Goal: Information Seeking & Learning: Check status

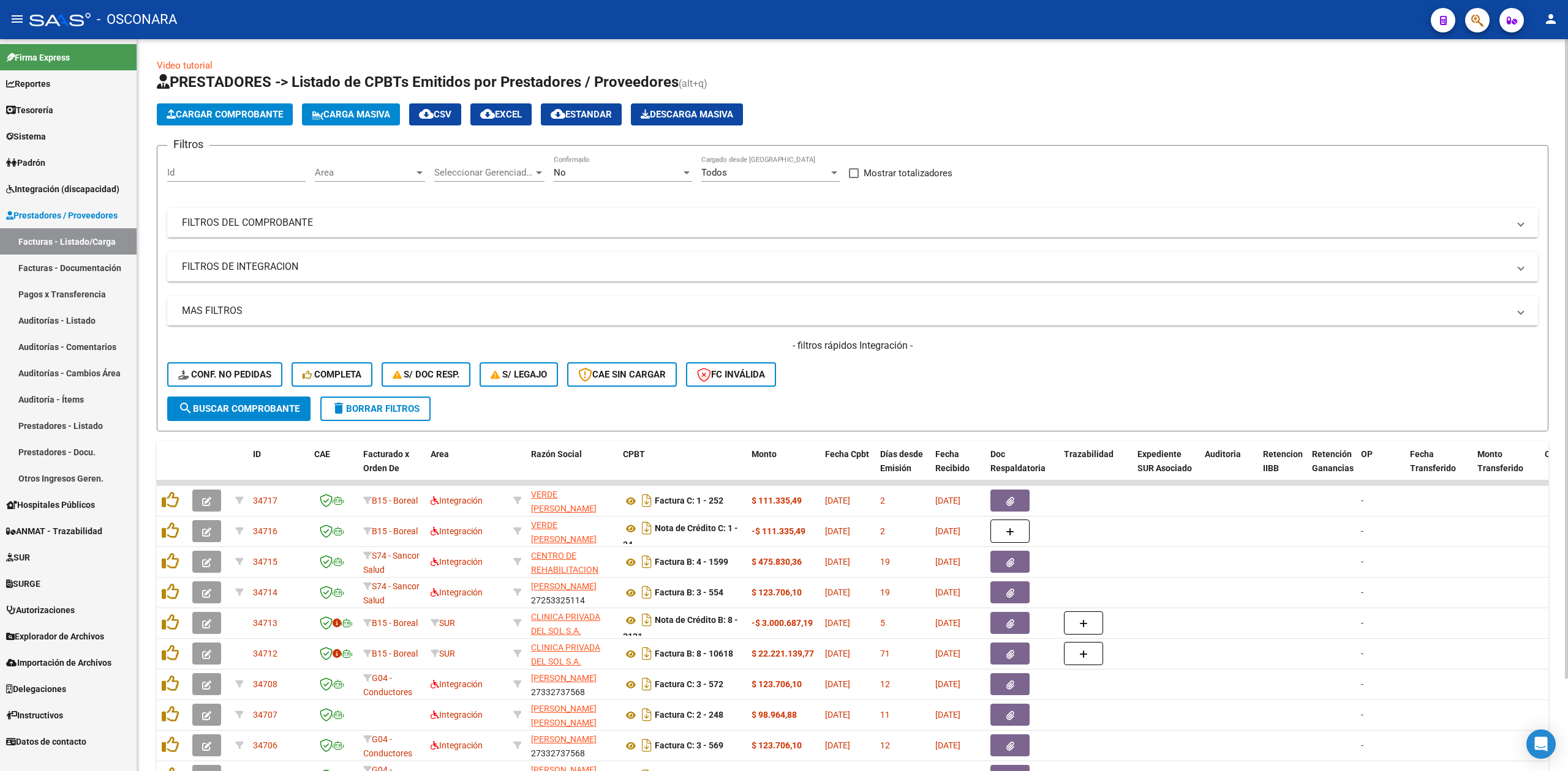
click at [870, 382] on div "- filtros rápidos Integración - Conf. no pedidas Completa S/ Doc Resp. S/ legaj…" at bounding box center [852, 367] width 1370 height 57
click at [71, 196] on link "Integración (discapacidad)" at bounding box center [68, 189] width 136 height 27
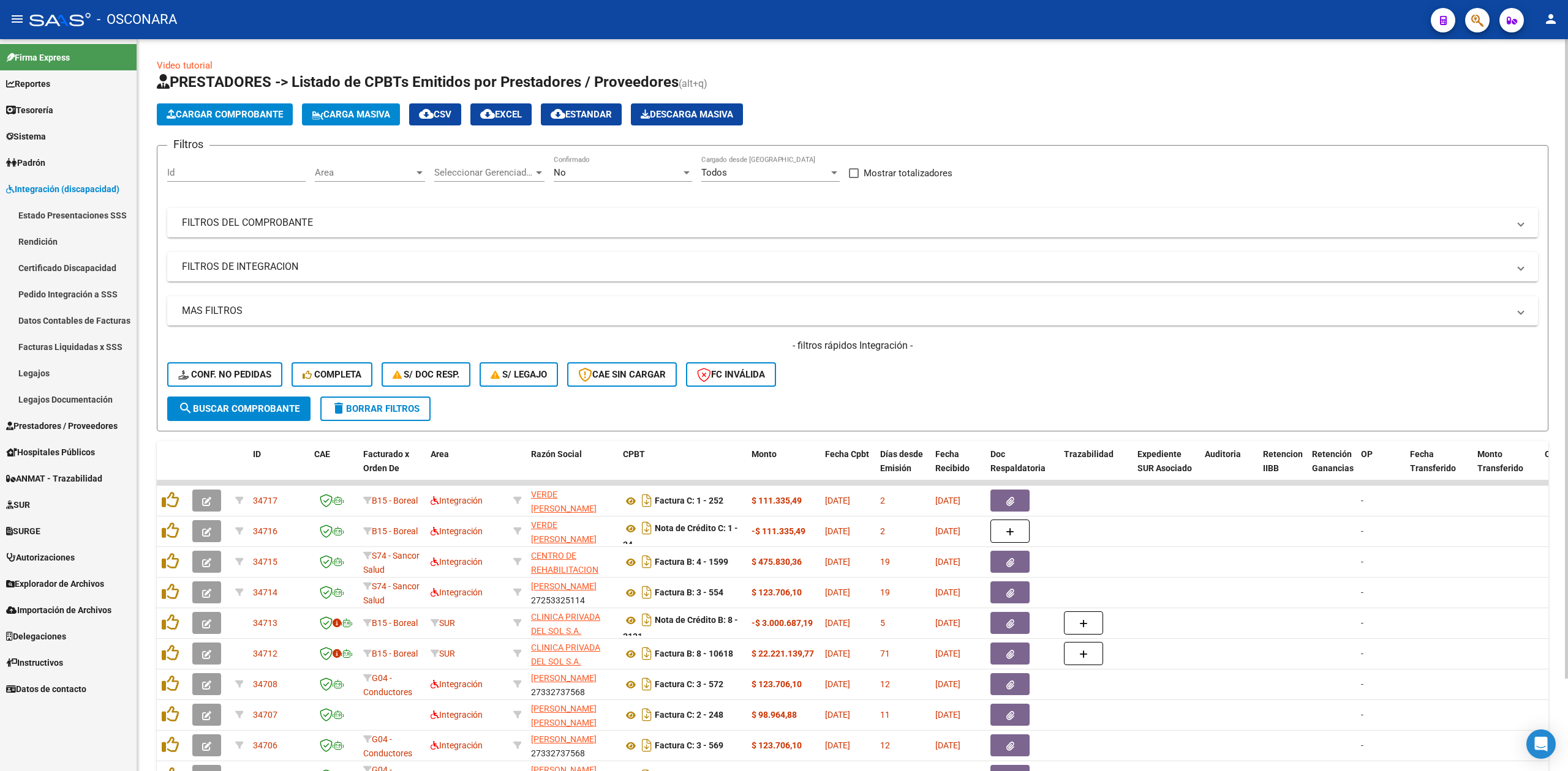
click at [1031, 372] on div "- filtros rápidos Integración - Conf. no pedidas Completa S/ Doc Resp. S/ legaj…" at bounding box center [852, 367] width 1370 height 57
drag, startPoint x: 788, startPoint y: 346, endPoint x: 921, endPoint y: 343, distance: 133.0
click at [921, 343] on h4 "- filtros rápidos Integración -" at bounding box center [852, 345] width 1370 height 14
click at [901, 365] on div "- filtros rápidos Integración - Conf. no pedidas Completa S/ Doc Resp. S/ legaj…" at bounding box center [852, 367] width 1370 height 57
drag, startPoint x: 784, startPoint y: 343, endPoint x: 953, endPoint y: 349, distance: 169.1
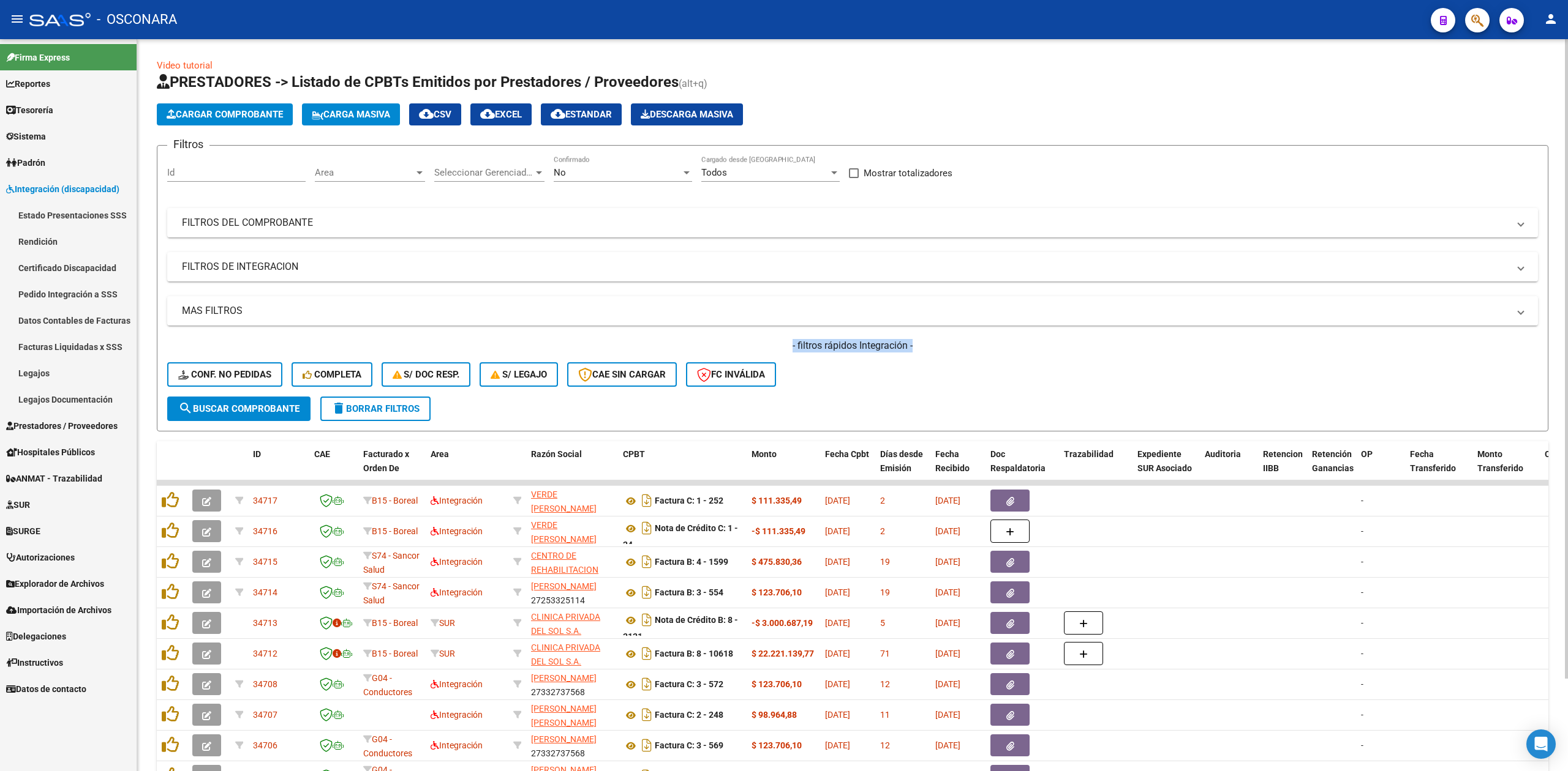
click at [953, 349] on h4 "- filtros rápidos Integración -" at bounding box center [852, 345] width 1370 height 14
click at [918, 390] on div "- filtros rápidos Integración - Conf. no pedidas Completa S/ Doc Resp. S/ legaj…" at bounding box center [852, 367] width 1370 height 57
click at [797, 345] on h4 "- filtros rápidos Integración -" at bounding box center [852, 345] width 1370 height 14
drag, startPoint x: 784, startPoint y: 346, endPoint x: 968, endPoint y: 352, distance: 184.1
click at [968, 352] on h4 "- filtros rápidos Integración -" at bounding box center [852, 345] width 1370 height 14
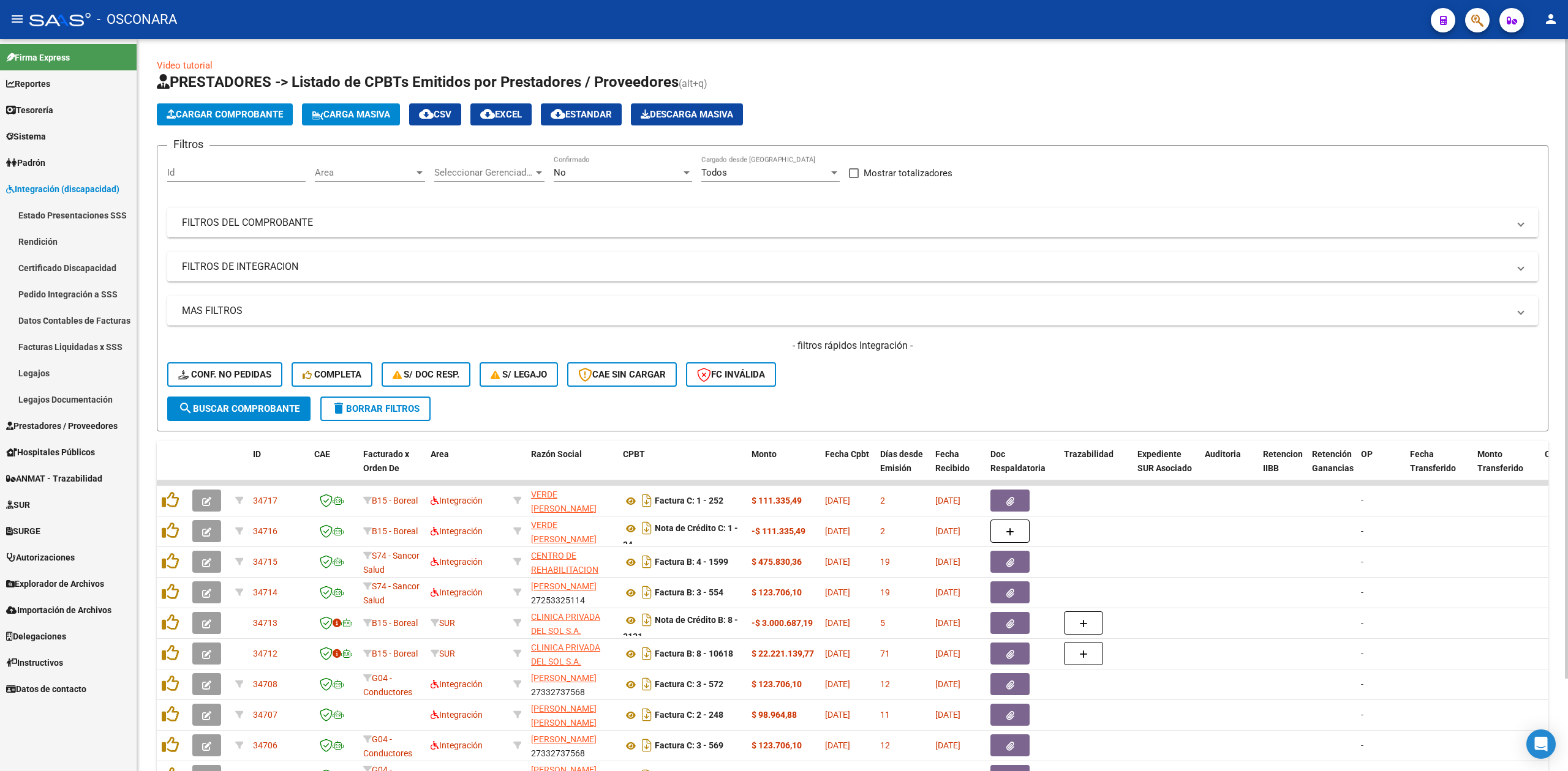
click at [863, 398] on form "Filtros Id Area Area Seleccionar Gerenciador Seleccionar Gerenciador No Confirm…" at bounding box center [852, 288] width 1391 height 286
click at [657, 402] on form "Filtros Id Area Area Seleccionar Gerenciador Seleccionar Gerenciador No Confirm…" at bounding box center [852, 288] width 1391 height 286
click at [512, 343] on h4 "- filtros rápidos Integración -" at bounding box center [852, 345] width 1370 height 14
click at [576, 135] on app-list-header "PRESTADORES -> Listado de CPBTs Emitidos por Prestadores / Proveedores (alt+q) …" at bounding box center [852, 252] width 1391 height 359
click at [856, 103] on div "Cargar Comprobante Carga Masiva cloud_download CSV cloud_download EXCEL cloud_d…" at bounding box center [852, 114] width 1391 height 22
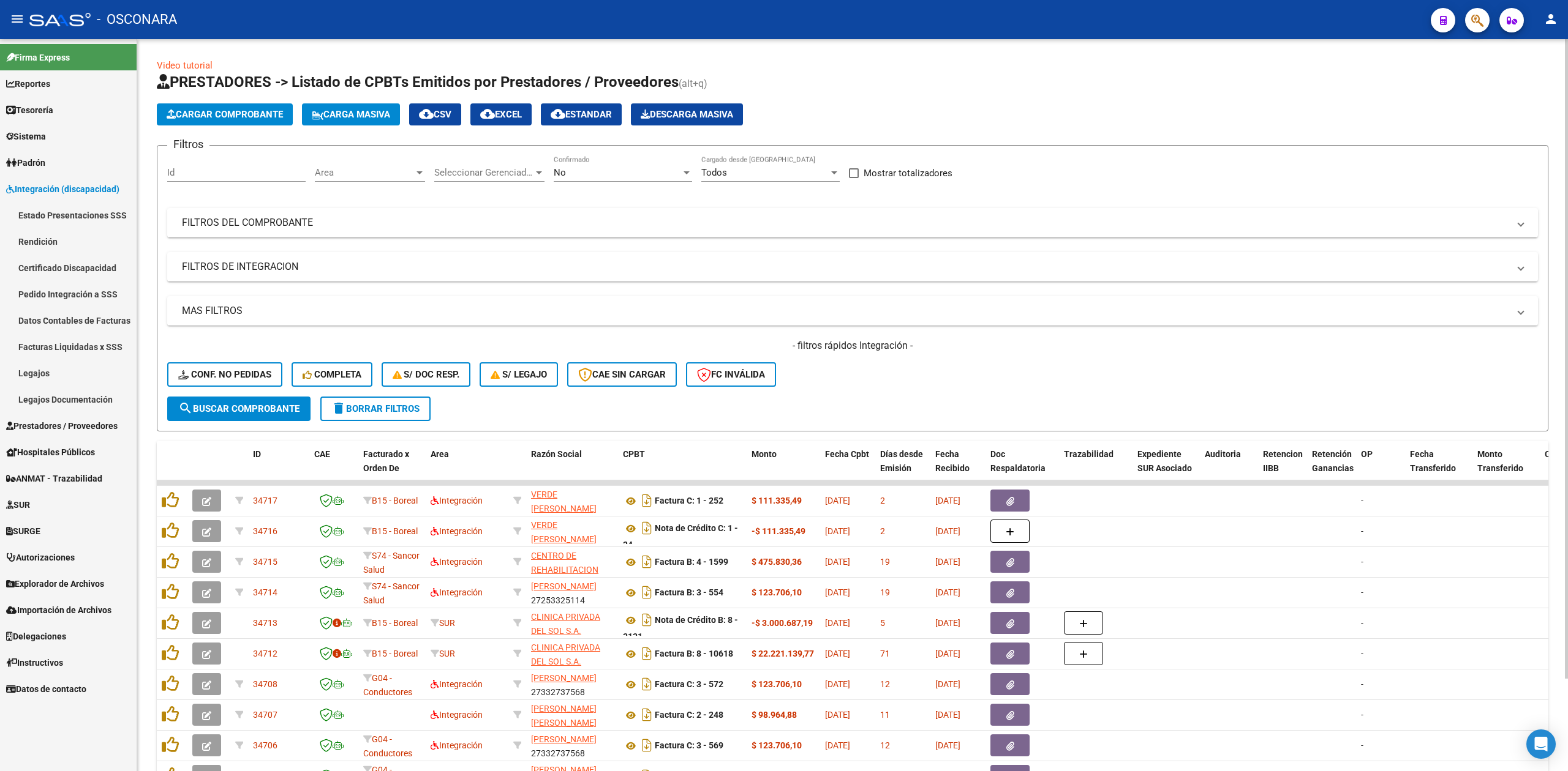
click at [840, 96] on app-list-header "PRESTADORES -> Listado de CPBTs Emitidos por Prestadores / Proveedores (alt+q) …" at bounding box center [852, 252] width 1391 height 359
click at [853, 387] on div "- filtros rápidos Integración - Conf. no pedidas Completa S/ Doc Resp. S/ legaj…" at bounding box center [852, 367] width 1370 height 57
click at [893, 73] on h1 "PRESTADORES -> Listado de CPBTs Emitidos por Prestadores / Proveedores (alt+q)" at bounding box center [852, 83] width 1391 height 22
click at [812, 52] on div "Video tutorial PRESTADORES -> Listado de CPBTs Emitidos por Prestadores / Prove…" at bounding box center [852, 452] width 1431 height 827
click at [1025, 56] on div "Video tutorial PRESTADORES -> Listado de CPBTs Emitidos por Prestadores / Prove…" at bounding box center [852, 452] width 1431 height 827
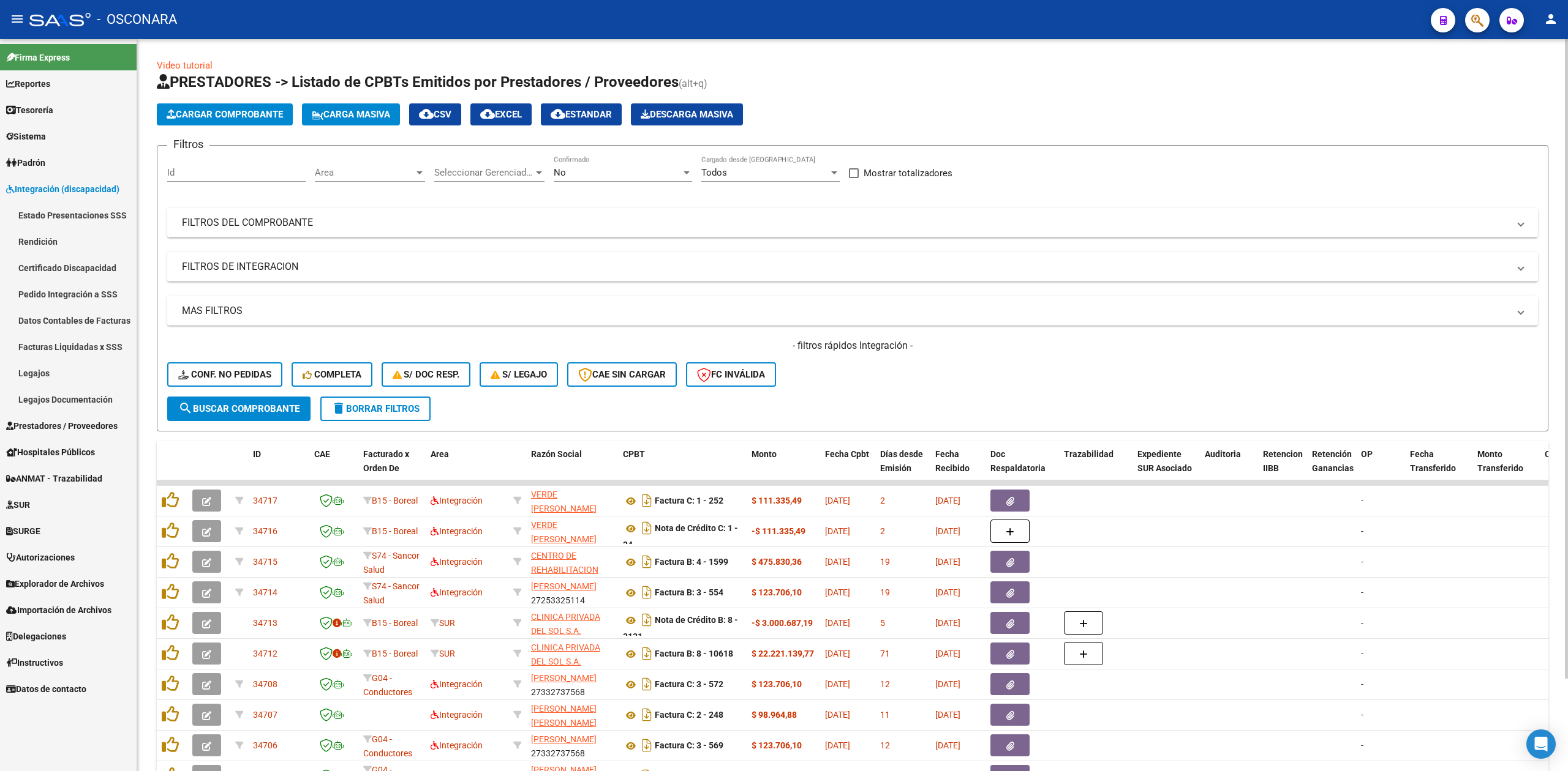
click at [966, 81] on h1 "PRESTADORES -> Listado de CPBTs Emitidos por Prestadores / Proveedores (alt+q)" at bounding box center [852, 83] width 1391 height 22
click at [868, 91] on h1 "PRESTADORES -> Listado de CPBTs Emitidos por Prestadores / Proveedores (alt+q)" at bounding box center [852, 83] width 1391 height 22
click at [1031, 97] on app-list-header "PRESTADORES -> Listado de CPBTs Emitidos por Prestadores / Proveedores (alt+q) …" at bounding box center [852, 252] width 1391 height 359
click at [1019, 351] on h4 "- filtros rápidos Integración -" at bounding box center [852, 345] width 1370 height 14
click at [1159, 376] on div "- filtros rápidos Integración - Conf. no pedidas Completa S/ Doc Resp. S/ legaj…" at bounding box center [852, 367] width 1370 height 57
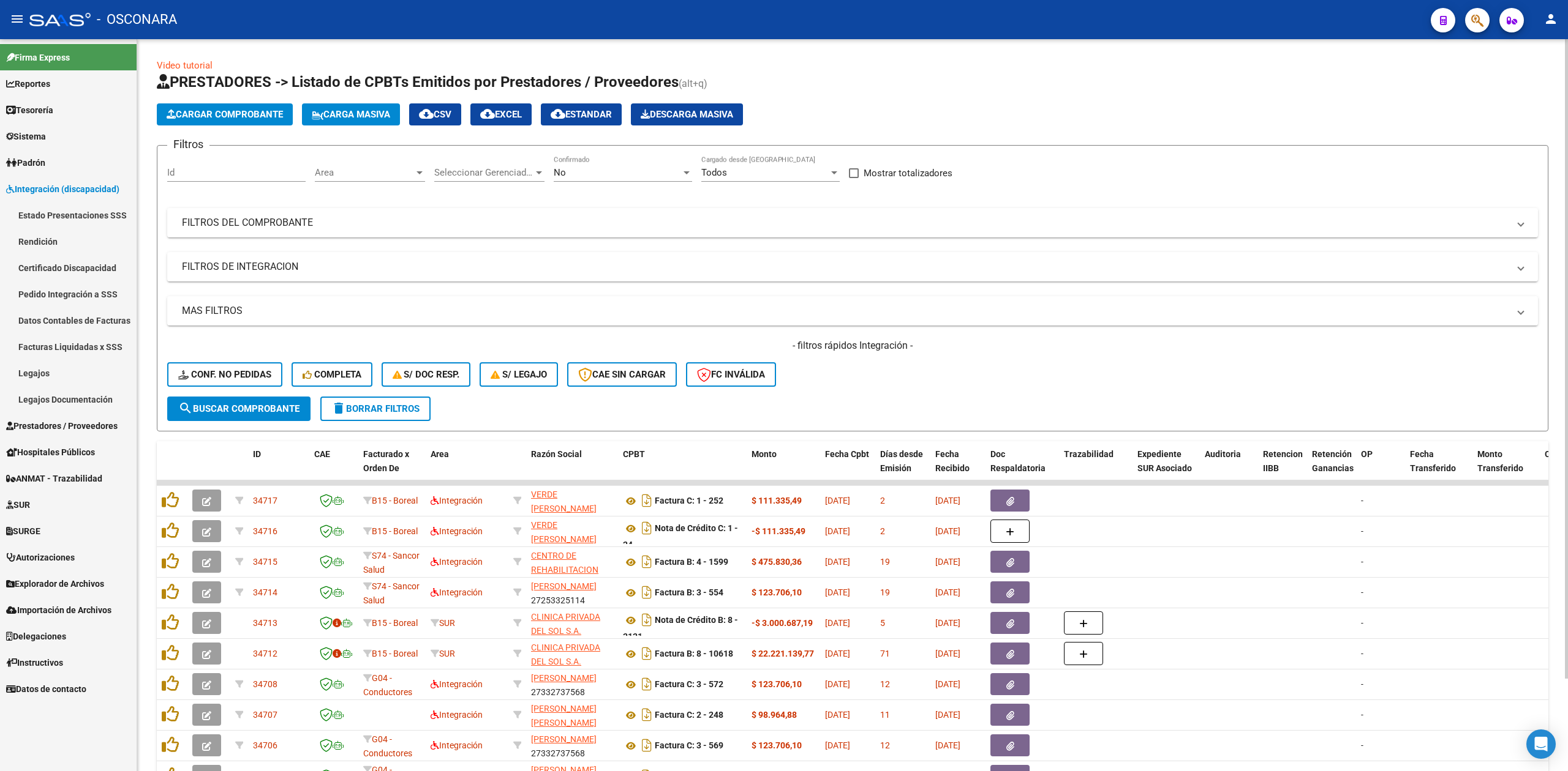
click at [993, 395] on form "Filtros Id Area Area Seleccionar Gerenciador Seleccionar Gerenciador No Confirm…" at bounding box center [852, 288] width 1391 height 286
drag, startPoint x: 788, startPoint y: 347, endPoint x: 936, endPoint y: 355, distance: 148.2
click at [936, 355] on div "- filtros rápidos Integración - Conf. no pedidas Completa S/ Doc Resp. S/ legaj…" at bounding box center [852, 367] width 1370 height 57
click at [934, 393] on div "- filtros rápidos Integración - Conf. no pedidas Completa S/ Doc Resp. S/ legaj…" at bounding box center [852, 367] width 1370 height 57
click at [930, 361] on div "- filtros rápidos Integración - Conf. no pedidas Completa S/ Doc Resp. S/ legaj…" at bounding box center [852, 367] width 1370 height 57
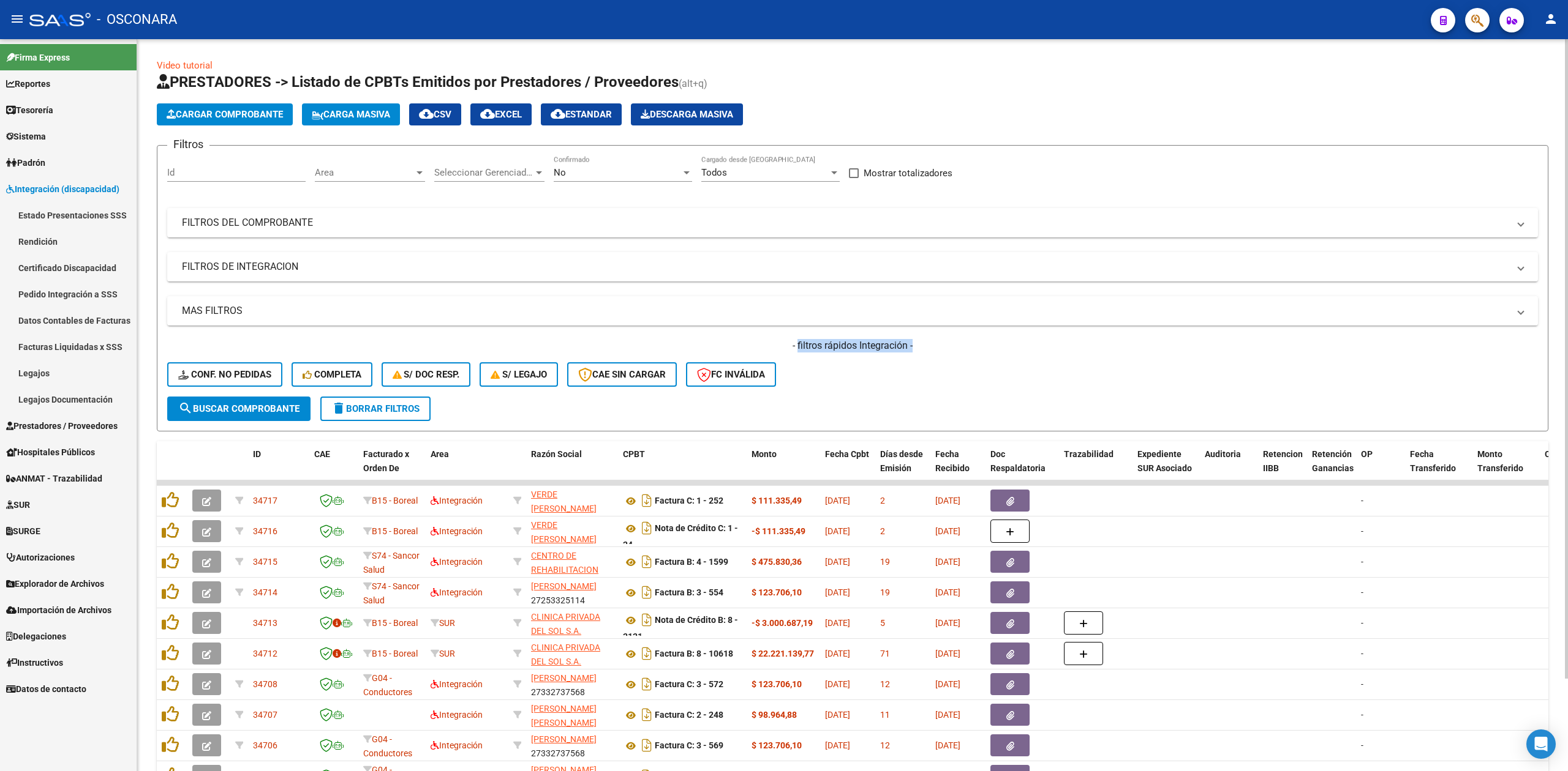
drag, startPoint x: 797, startPoint y: 347, endPoint x: 935, endPoint y: 348, distance: 138.0
click at [935, 348] on h4 "- filtros rápidos Integración -" at bounding box center [852, 345] width 1370 height 14
click at [934, 377] on div "- filtros rápidos Integración - Conf. no pedidas Completa S/ Doc Resp. S/ legaj…" at bounding box center [852, 367] width 1370 height 57
drag, startPoint x: 786, startPoint y: 346, endPoint x: 934, endPoint y: 347, distance: 148.0
click at [934, 347] on h4 "- filtros rápidos Integración -" at bounding box center [852, 345] width 1370 height 14
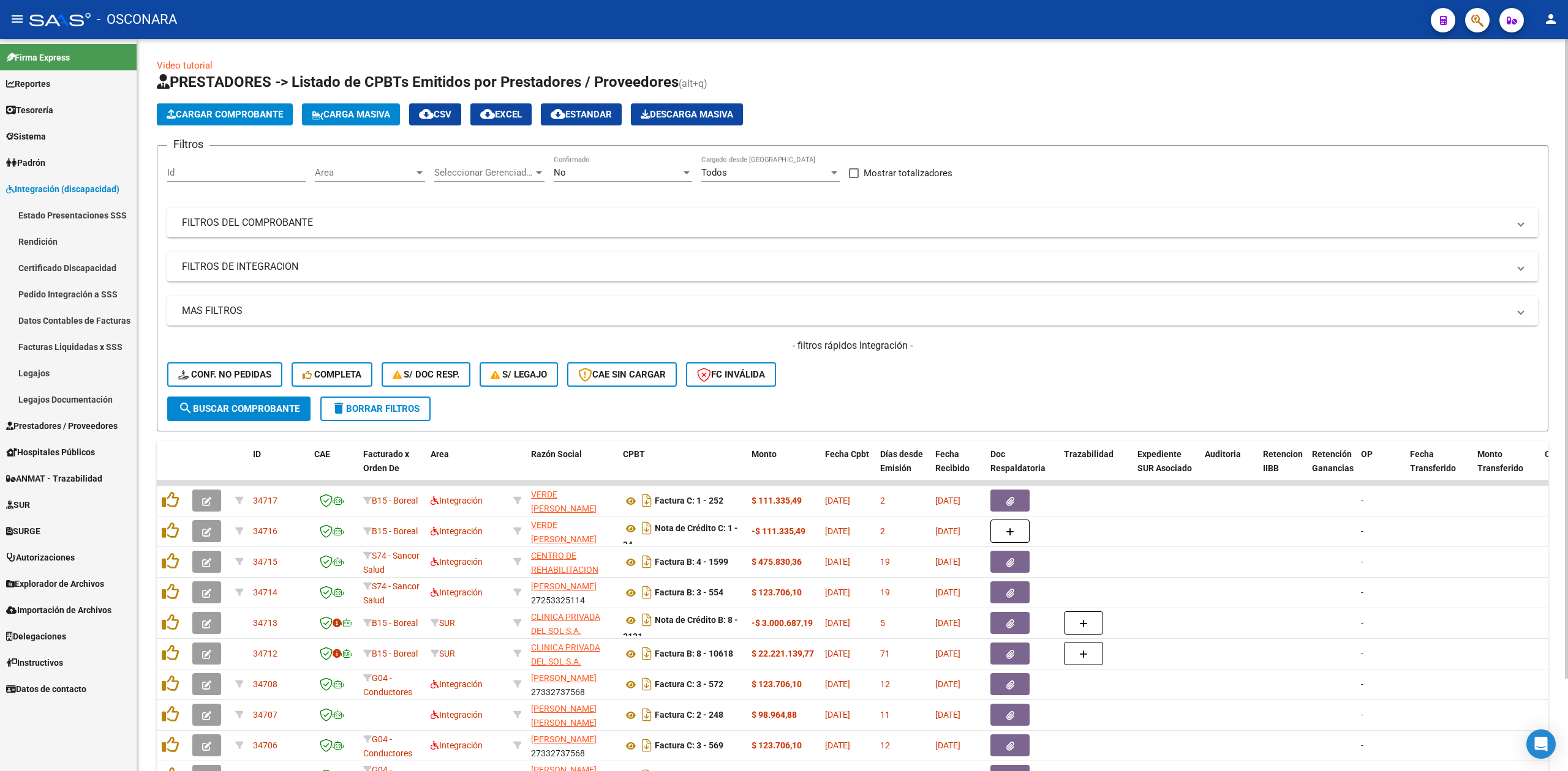
click at [919, 369] on div "- filtros rápidos Integración - Conf. no pedidas Completa S/ Doc Resp. S/ legaj…" at bounding box center [852, 367] width 1370 height 57
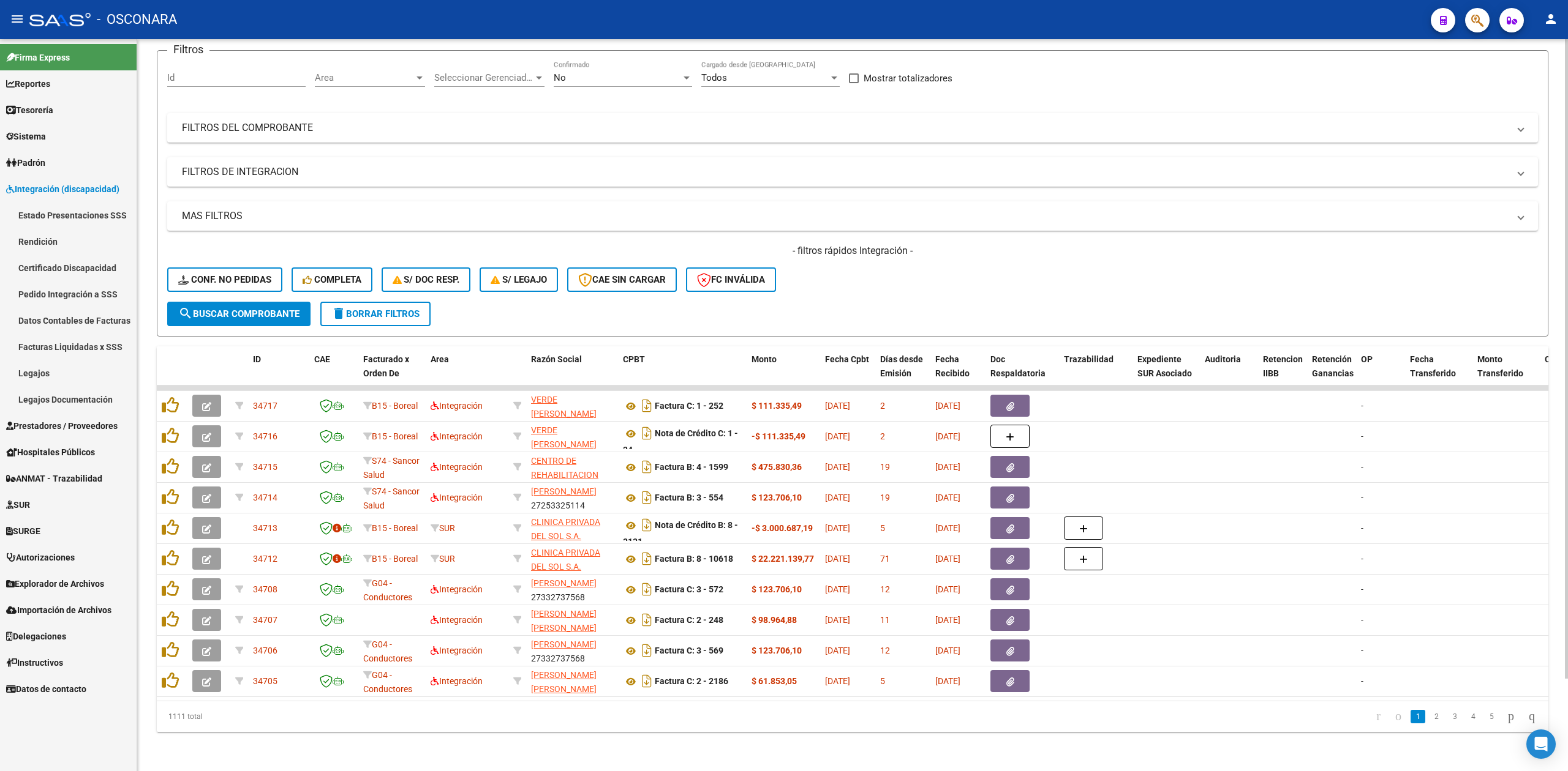
click at [1025, 265] on div "- filtros rápidos Integración - Conf. no pedidas Completa S/ Doc Resp. S/ legaj…" at bounding box center [852, 273] width 1370 height 57
click at [953, 310] on form "Filtros Id Area Area Seleccionar Gerenciador Seleccionar Gerenciador No Confirm…" at bounding box center [852, 193] width 1391 height 286
click at [953, 286] on div "- filtros rápidos Integración - Conf. no pedidas Completa S/ Doc Resp. S/ legaj…" at bounding box center [852, 273] width 1370 height 57
drag, startPoint x: 788, startPoint y: 240, endPoint x: 947, endPoint y: 239, distance: 159.0
click at [947, 244] on h4 "- filtros rápidos Integración -" at bounding box center [852, 251] width 1370 height 14
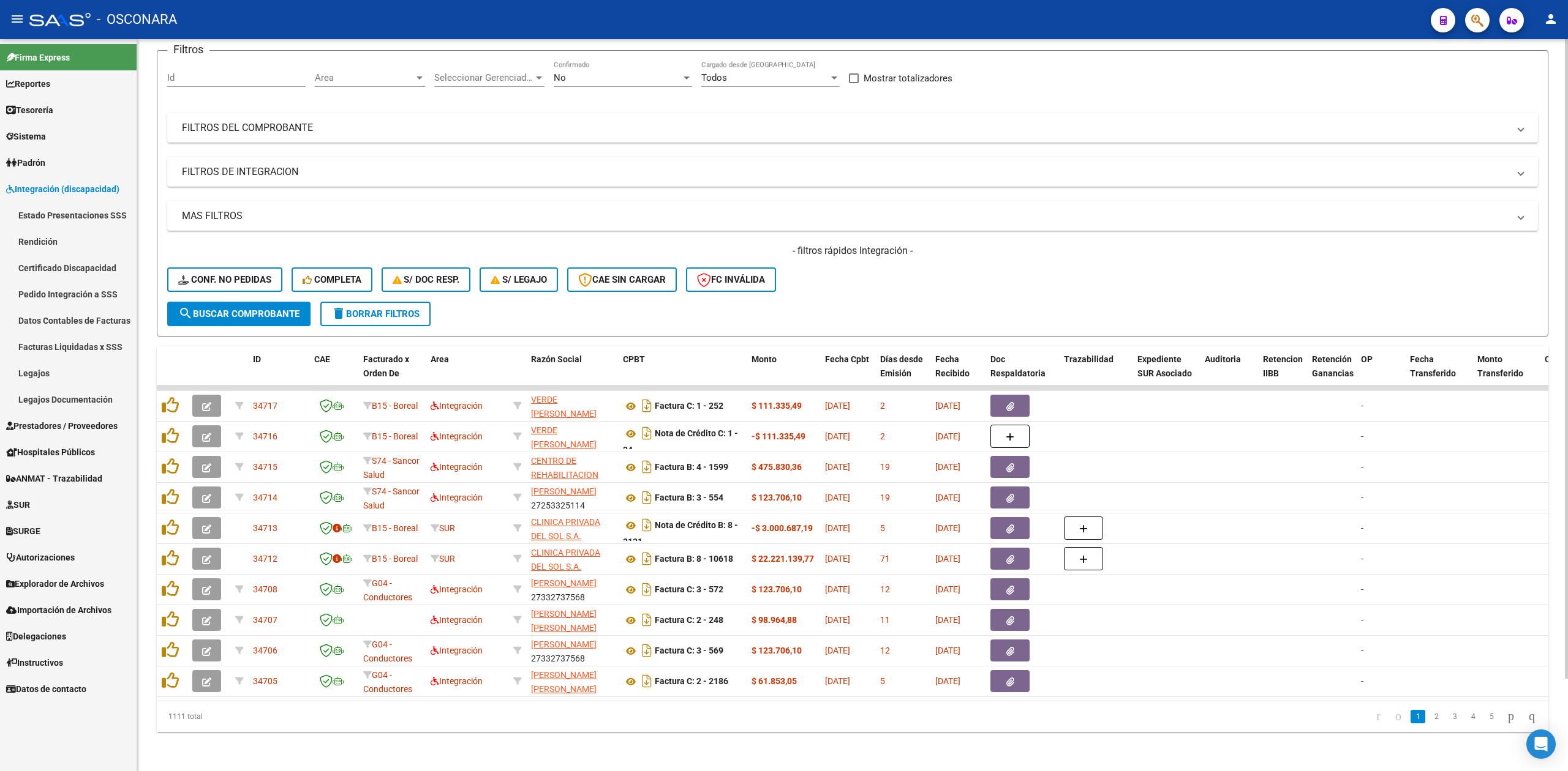
click at [927, 281] on div "- filtros rápidos Integración - Conf. no pedidas Completa S/ Doc Resp. S/ legaj…" at bounding box center [852, 273] width 1370 height 57
click at [790, 291] on form "Filtros Id Area Area Seleccionar Gerenciador Seleccionar Gerenciador No Confirm…" at bounding box center [852, 193] width 1391 height 286
drag, startPoint x: 784, startPoint y: 243, endPoint x: 958, endPoint y: 245, distance: 174.0
click at [958, 245] on h4 "- filtros rápidos Integración -" at bounding box center [852, 251] width 1370 height 14
click at [949, 263] on div "- filtros rápidos Integración - Conf. no pedidas Completa S/ Doc Resp. S/ legaj…" at bounding box center [852, 273] width 1370 height 57
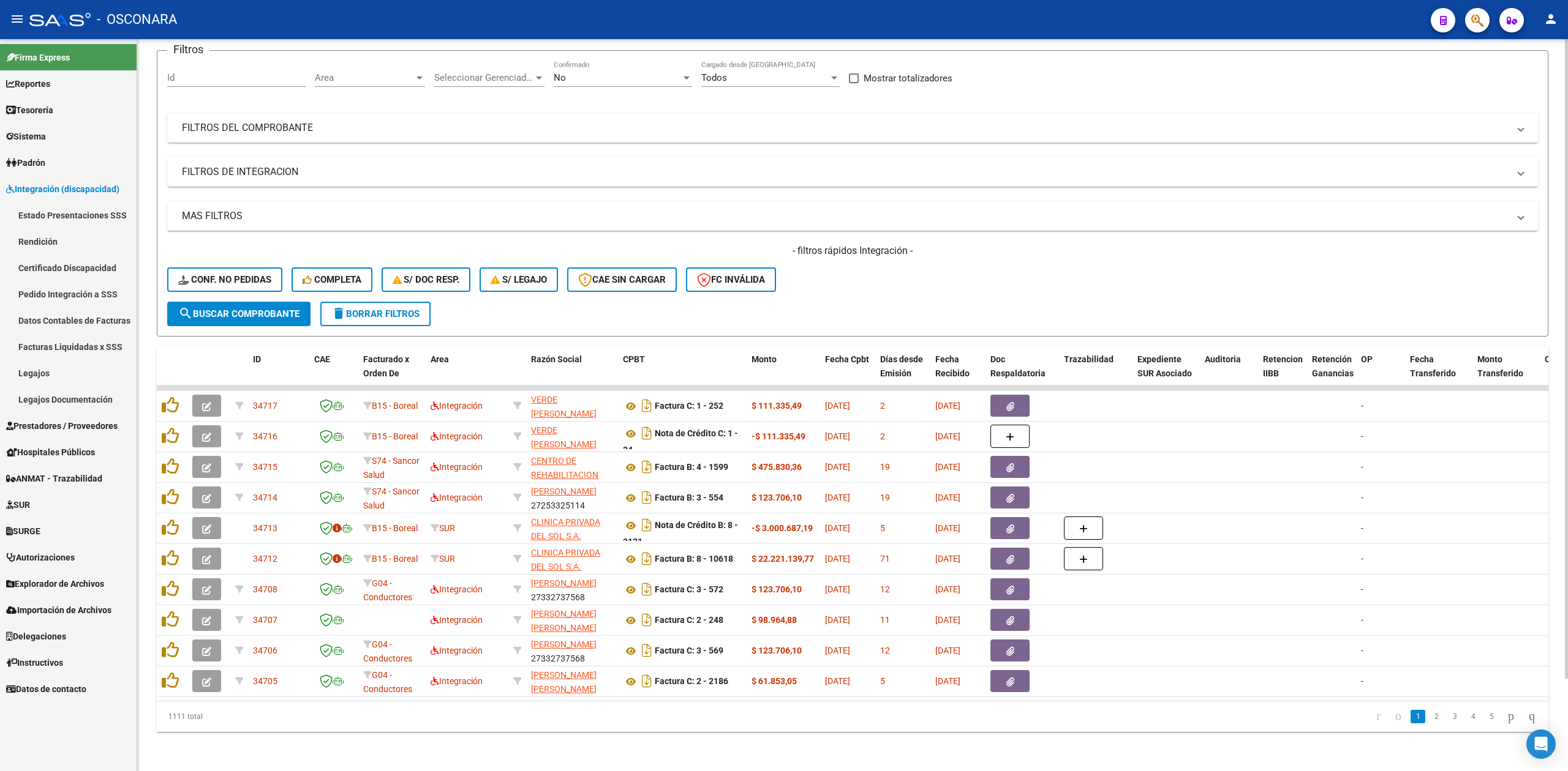
click at [865, 296] on form "Filtros Id Area Area Seleccionar Gerenciador Seleccionar Gerenciador No Confirm…" at bounding box center [852, 193] width 1391 height 286
drag, startPoint x: 784, startPoint y: 241, endPoint x: 936, endPoint y: 243, distance: 152.0
click at [936, 244] on h4 "- filtros rápidos Integración -" at bounding box center [852, 251] width 1370 height 14
click at [900, 276] on div "- filtros rápidos Integración - Conf. no pedidas Completa S/ Doc Resp. S/ legaj…" at bounding box center [852, 273] width 1370 height 57
drag, startPoint x: 788, startPoint y: 240, endPoint x: 905, endPoint y: 243, distance: 117.0
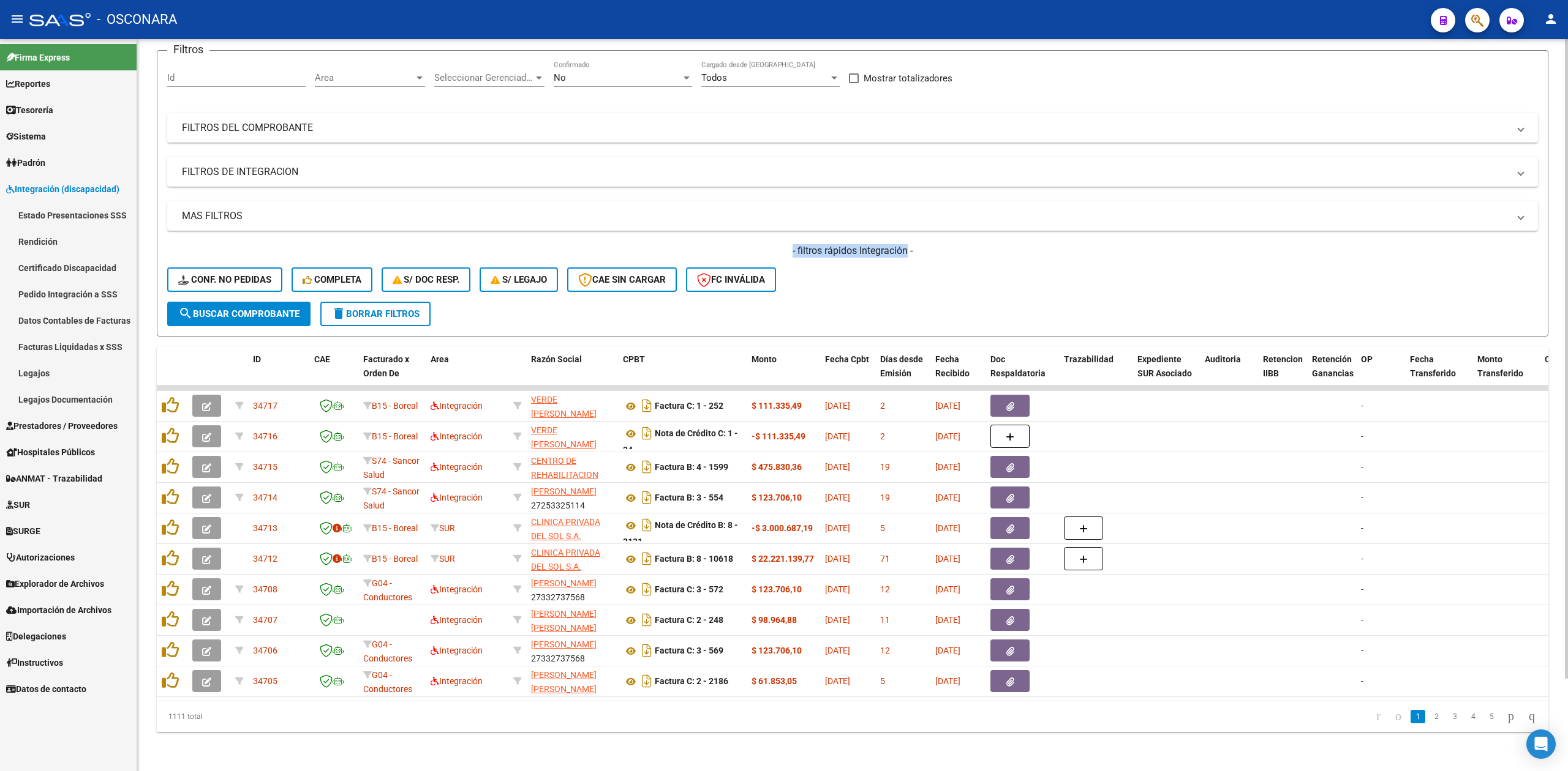
click at [905, 244] on h4 "- filtros rápidos Integración -" at bounding box center [852, 251] width 1370 height 14
drag, startPoint x: 921, startPoint y: 238, endPoint x: 799, endPoint y: 240, distance: 122.0
click at [799, 244] on h4 "- filtros rápidos Integración -" at bounding box center [852, 251] width 1370 height 14
click at [794, 244] on h4 "- filtros rápidos Integración -" at bounding box center [852, 251] width 1370 height 14
click at [809, 267] on div "- filtros rápidos Integración - Conf. no pedidas Completa S/ Doc Resp. S/ legaj…" at bounding box center [852, 273] width 1370 height 57
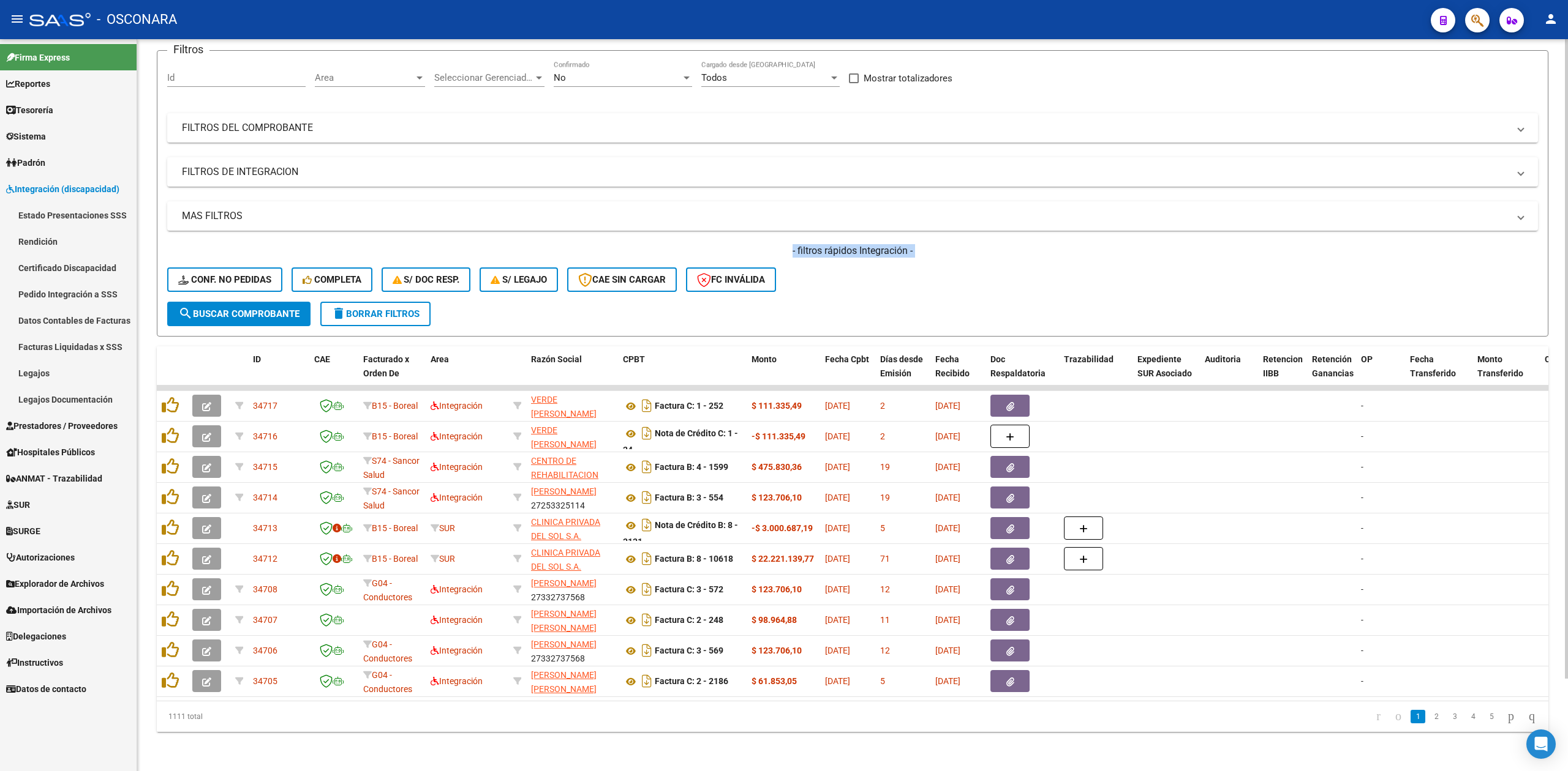
drag, startPoint x: 788, startPoint y: 243, endPoint x: 921, endPoint y: 248, distance: 133.1
click at [921, 248] on div "- filtros rápidos Integración - Conf. no pedidas Completa S/ Doc Resp. S/ legaj…" at bounding box center [852, 273] width 1370 height 57
click at [896, 277] on div "- filtros rápidos Integración - Conf. no pedidas Completa S/ Doc Resp. S/ legaj…" at bounding box center [852, 273] width 1370 height 57
click at [976, 305] on form "Filtros Id Area Area Seleccionar Gerenciador Seleccionar Gerenciador No Confirm…" at bounding box center [852, 193] width 1391 height 286
click at [985, 265] on div "- filtros rápidos Integración - Conf. no pedidas Completa S/ Doc Resp. S/ legaj…" at bounding box center [852, 273] width 1370 height 57
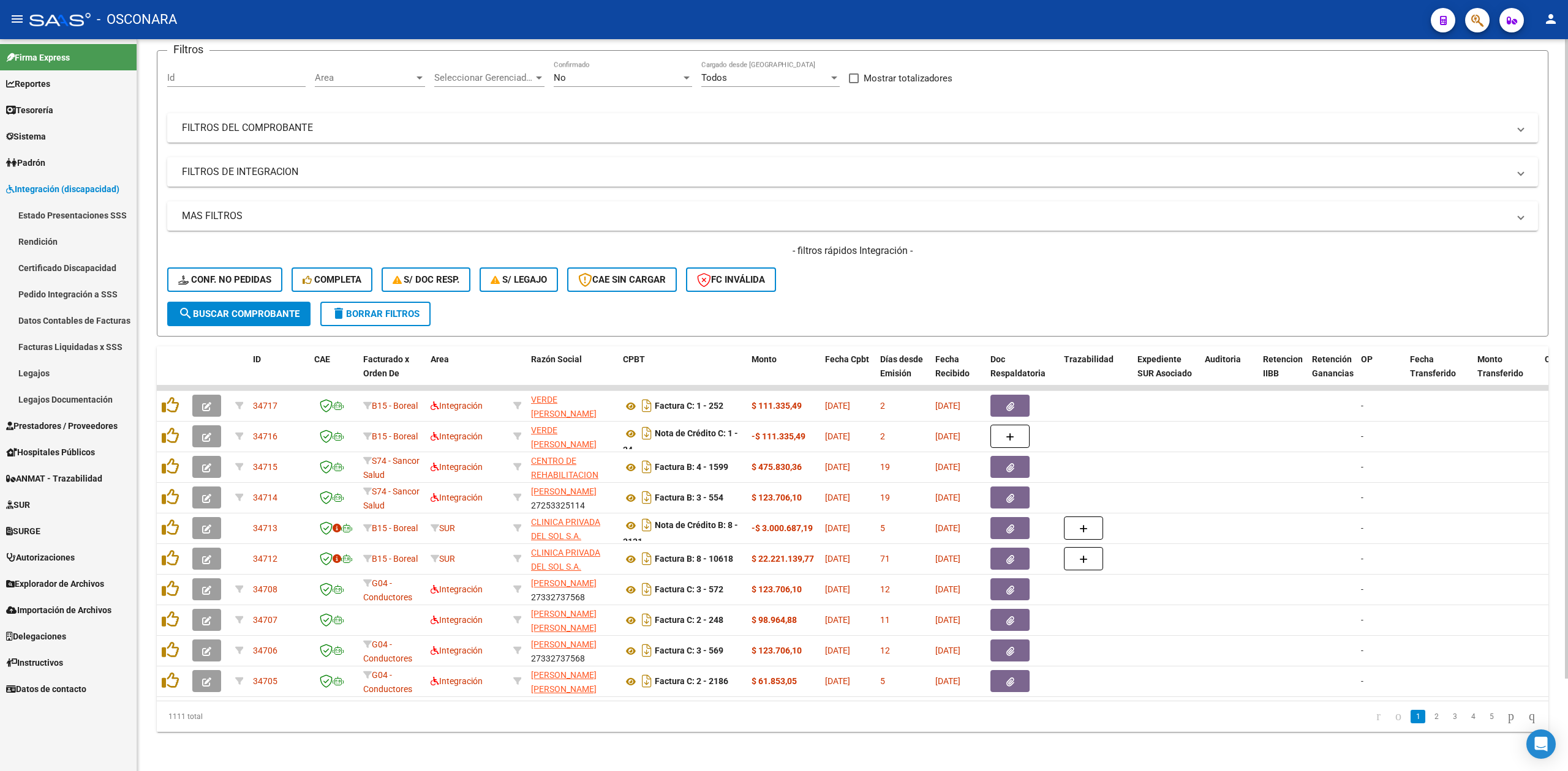
click at [986, 267] on div "- filtros rápidos Integración - Conf. no pedidas Completa S/ Doc Resp. S/ legaj…" at bounding box center [852, 273] width 1370 height 57
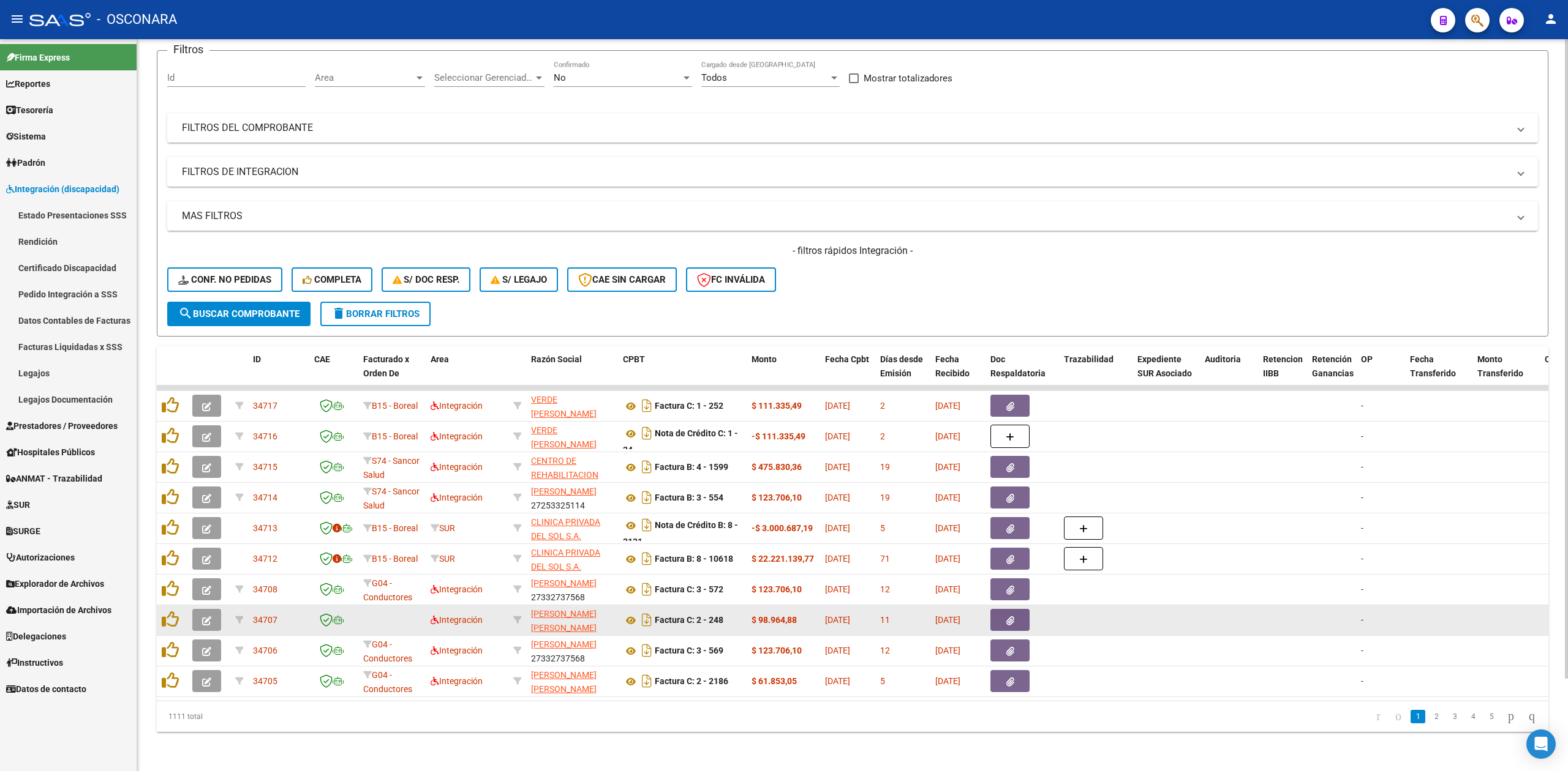
drag, startPoint x: 986, startPoint y: 267, endPoint x: 1466, endPoint y: 608, distance: 588.8
click at [1277, 0] on html "menu - OSCONARA person Firma Express Reportes Ingresos Percibidos Análisis de t…" at bounding box center [784, 386] width 1568 height 771
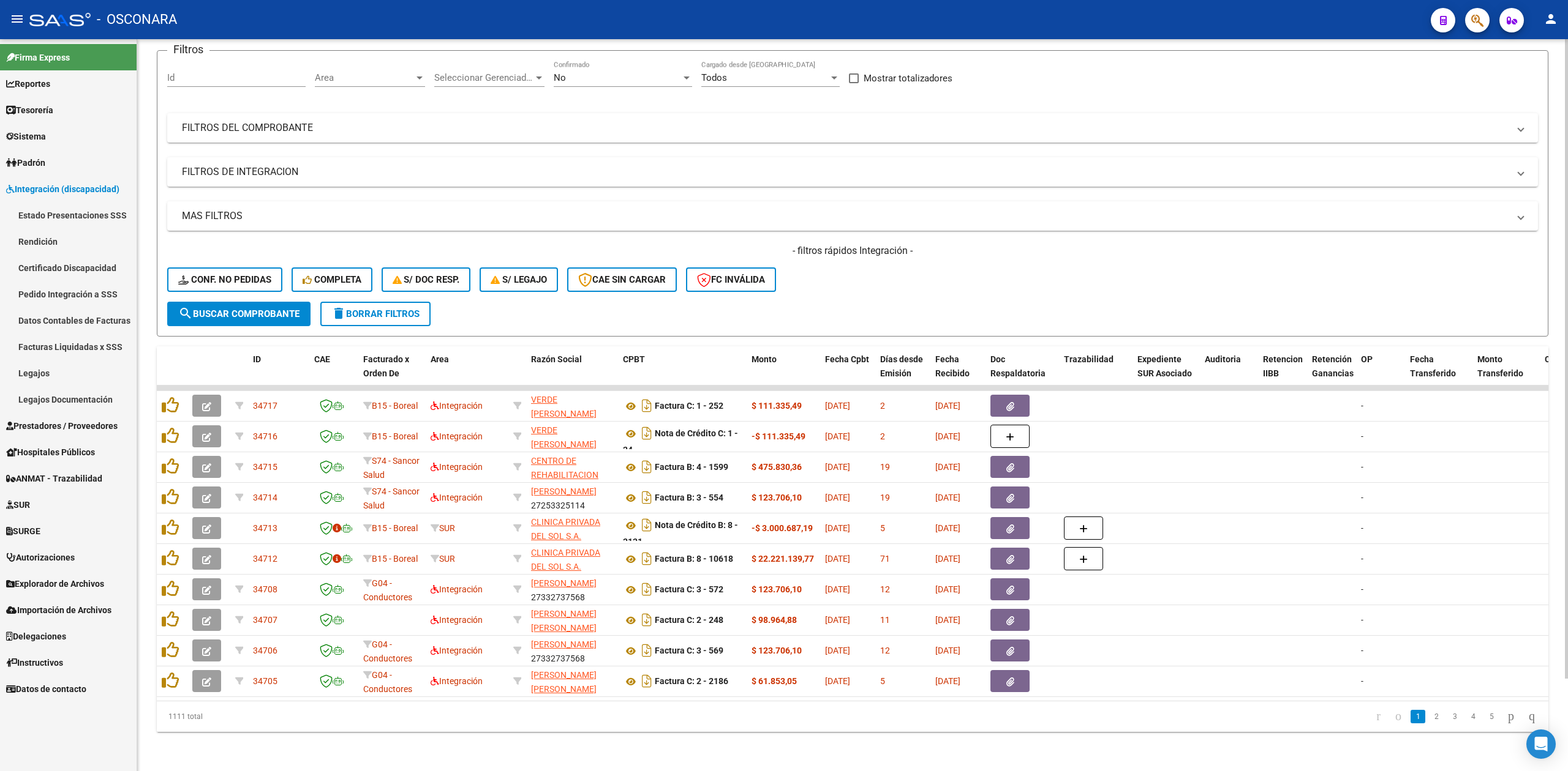
click at [1060, 286] on div "- filtros rápidos Integración - Conf. no pedidas Completa S/ Doc Resp. S/ legaj…" at bounding box center [852, 273] width 1370 height 57
click at [1035, 258] on div "- filtros rápidos Integración - Conf. no pedidas Completa S/ Doc Resp. S/ legaj…" at bounding box center [852, 273] width 1370 height 57
drag, startPoint x: 788, startPoint y: 239, endPoint x: 939, endPoint y: 236, distance: 151.0
click at [939, 244] on h4 "- filtros rápidos Integración -" at bounding box center [852, 251] width 1370 height 14
click at [885, 278] on div "- filtros rápidos Integración - Conf. no pedidas Completa S/ Doc Resp. S/ legaj…" at bounding box center [852, 273] width 1370 height 57
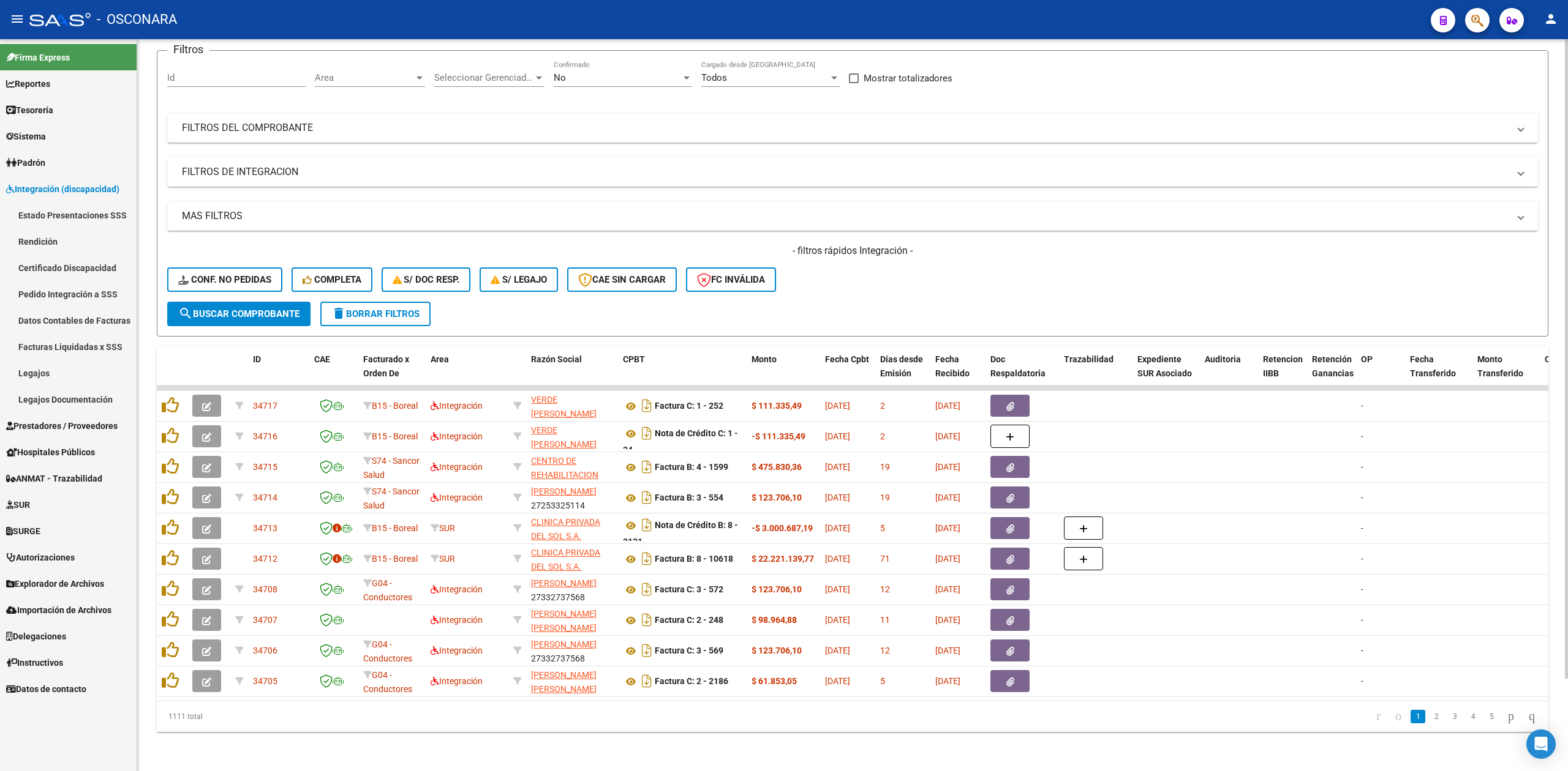
click at [960, 88] on div "Filtros Id Area Area Seleccionar Gerenciador Seleccionar Gerenciador No Confirm…" at bounding box center [852, 181] width 1370 height 241
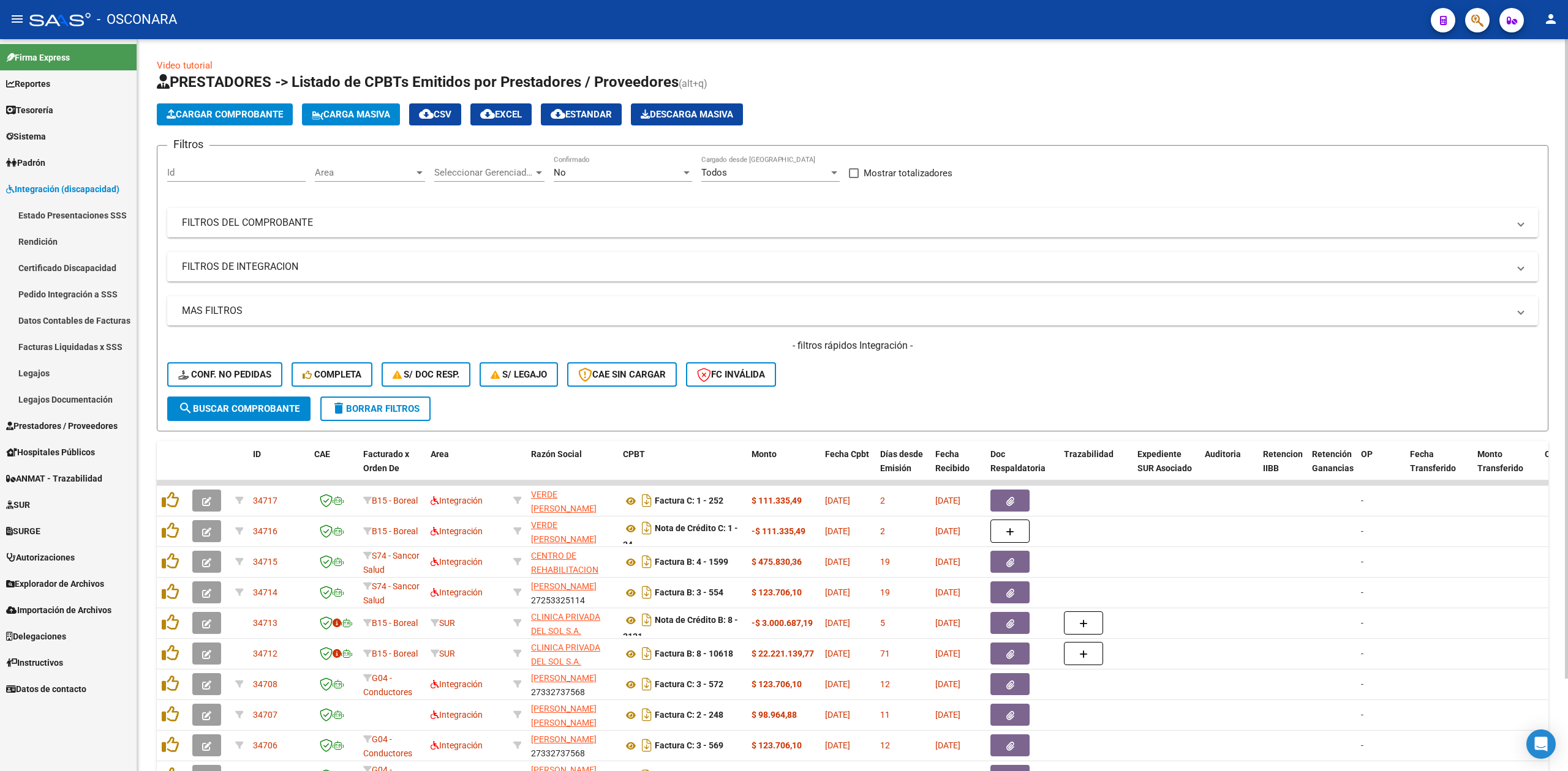
click at [989, 103] on div "Cargar Comprobante Carga Masiva cloud_download CSV cloud_download EXCEL cloud_d…" at bounding box center [852, 114] width 1391 height 22
click at [586, 49] on div "Video tutorial PRESTADORES -> Listado de CPBTs Emitidos por Prestadores / Prove…" at bounding box center [852, 452] width 1431 height 827
click at [935, 362] on div "- filtros rápidos Integración - Conf. no pedidas Completa S/ Doc Resp. S/ legaj…" at bounding box center [852, 367] width 1370 height 57
click at [884, 369] on div "- filtros rápidos Integración - Conf. no pedidas Completa S/ Doc Resp. S/ legaj…" at bounding box center [852, 367] width 1370 height 57
click at [655, 179] on div "No Confirmado" at bounding box center [623, 169] width 139 height 27
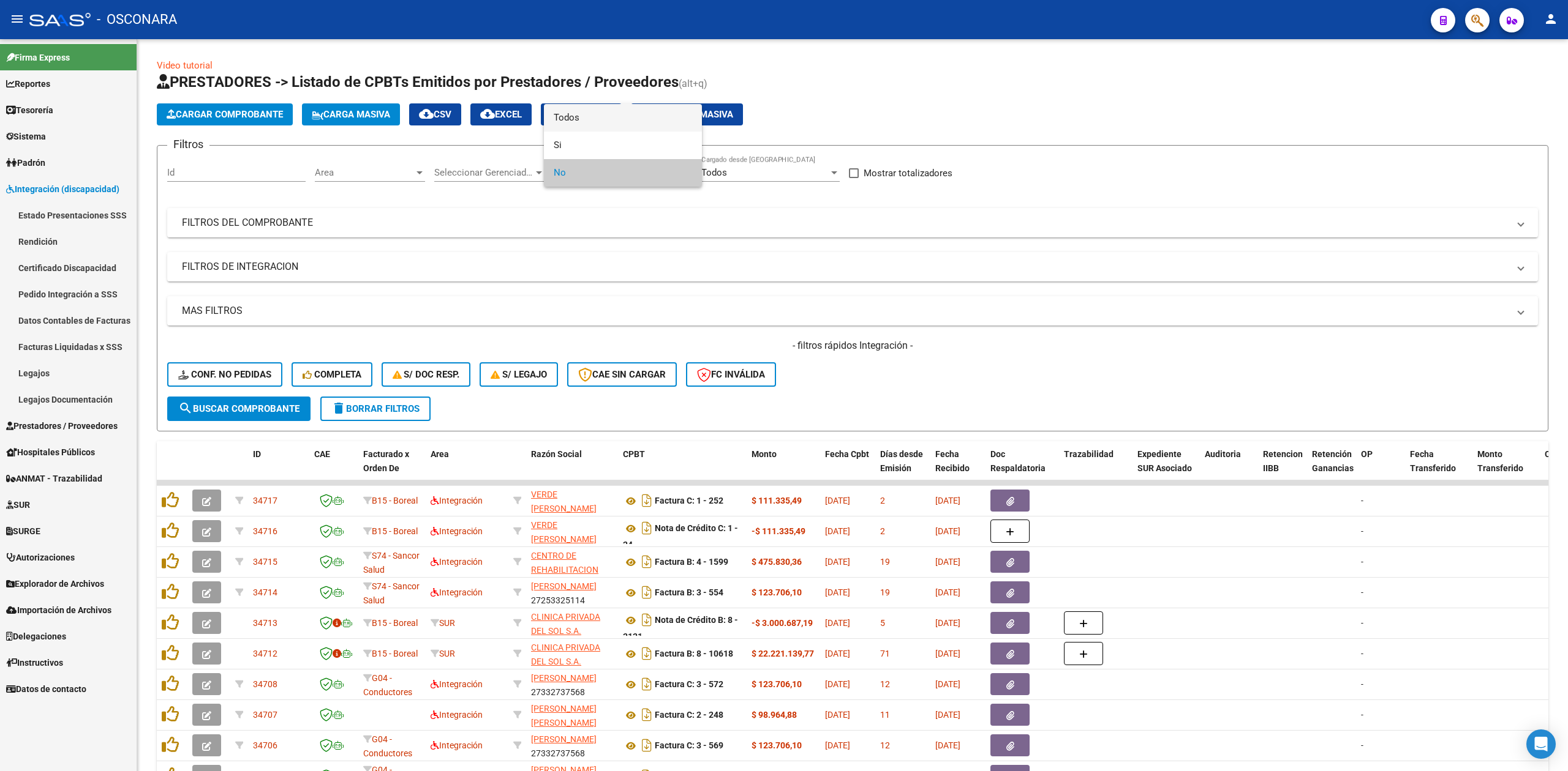
click at [616, 110] on span "Todos" at bounding box center [623, 118] width 139 height 27
click at [708, 225] on mat-panel-title "FILTROS DEL COMPROBANTE" at bounding box center [845, 223] width 1327 height 14
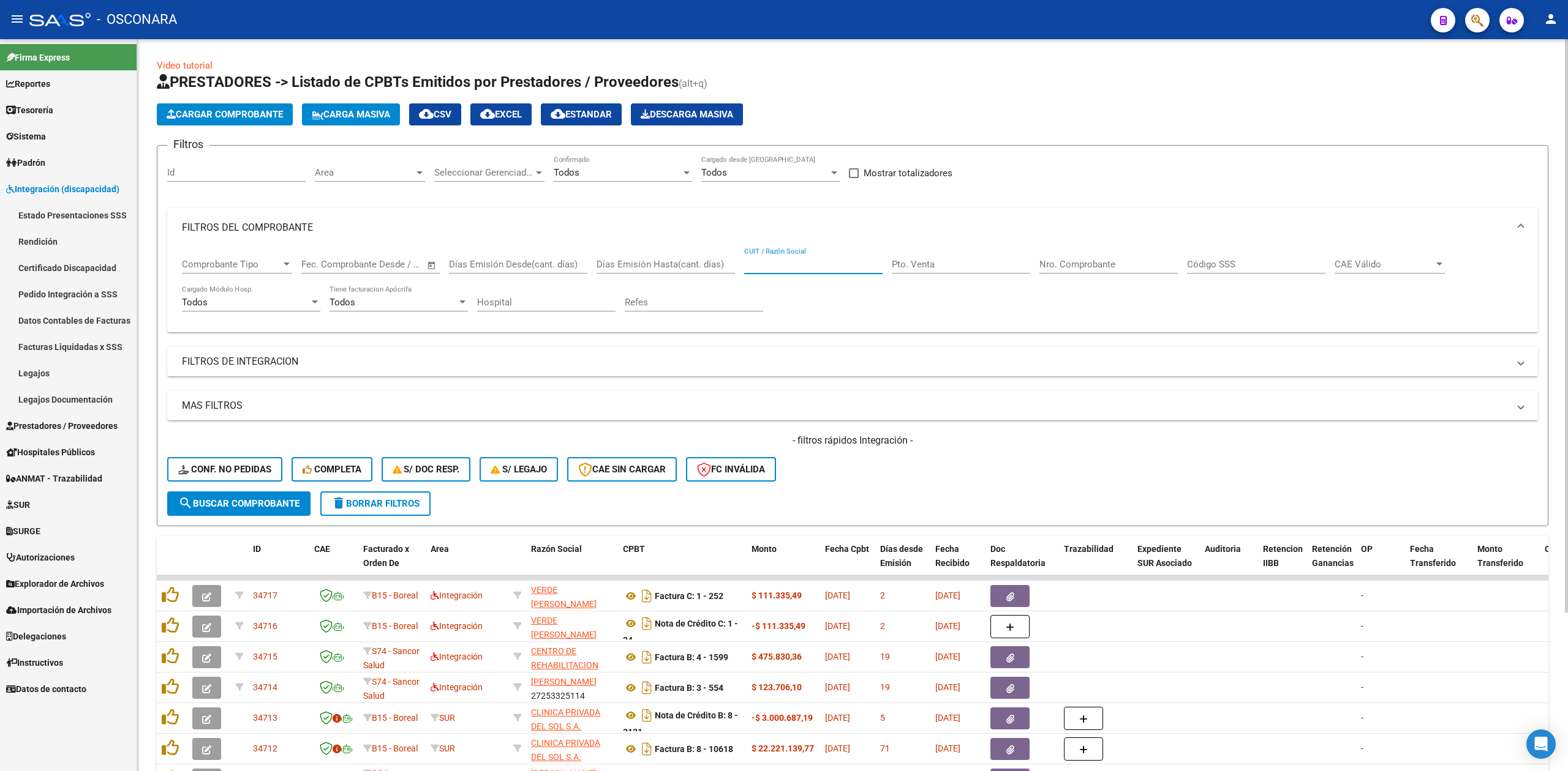
click at [767, 263] on input "CUIT / Razón Social" at bounding box center [813, 265] width 139 height 11
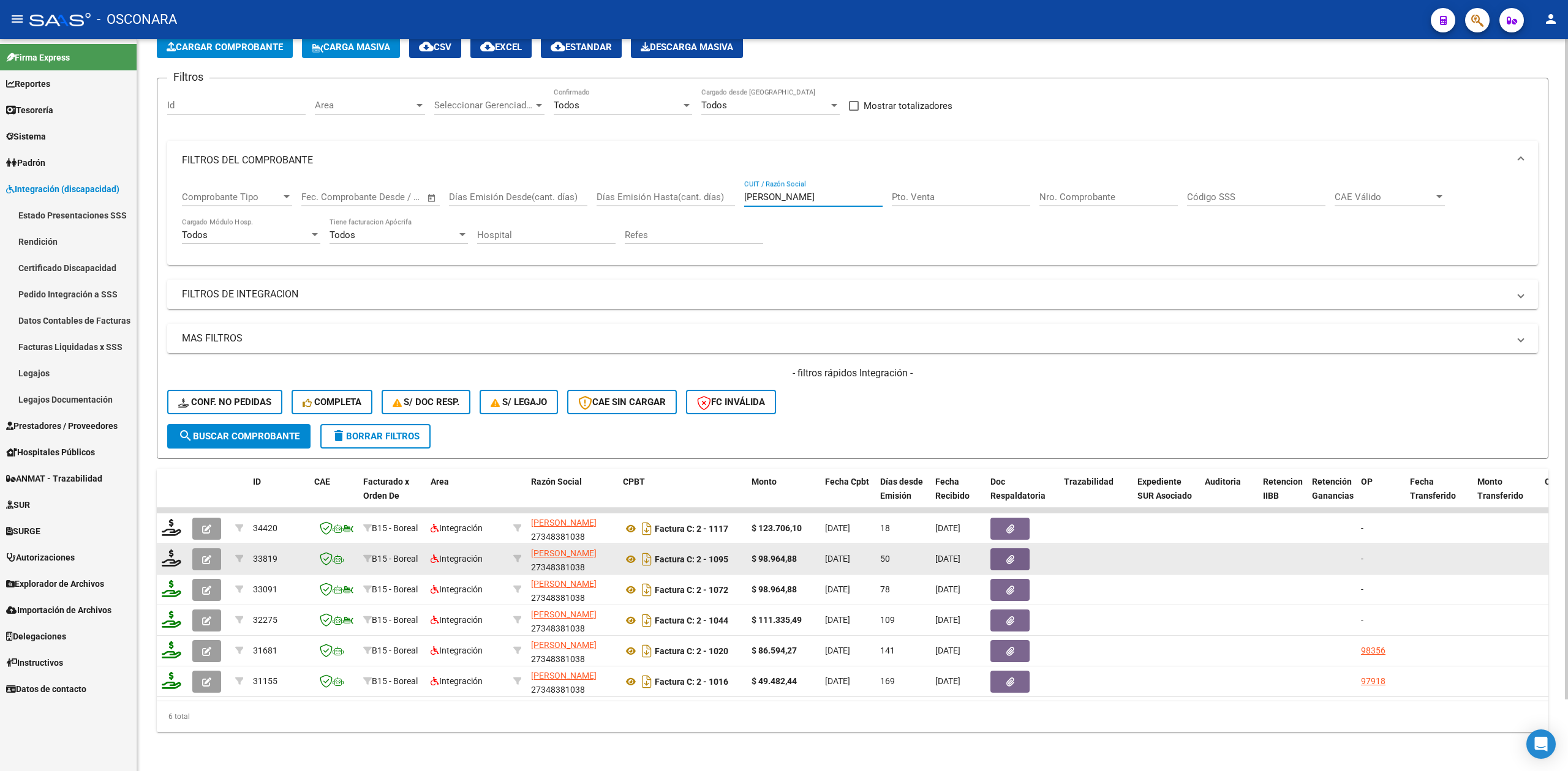
type input "[PERSON_NAME]"
click at [199, 548] on button "button" at bounding box center [207, 559] width 29 height 22
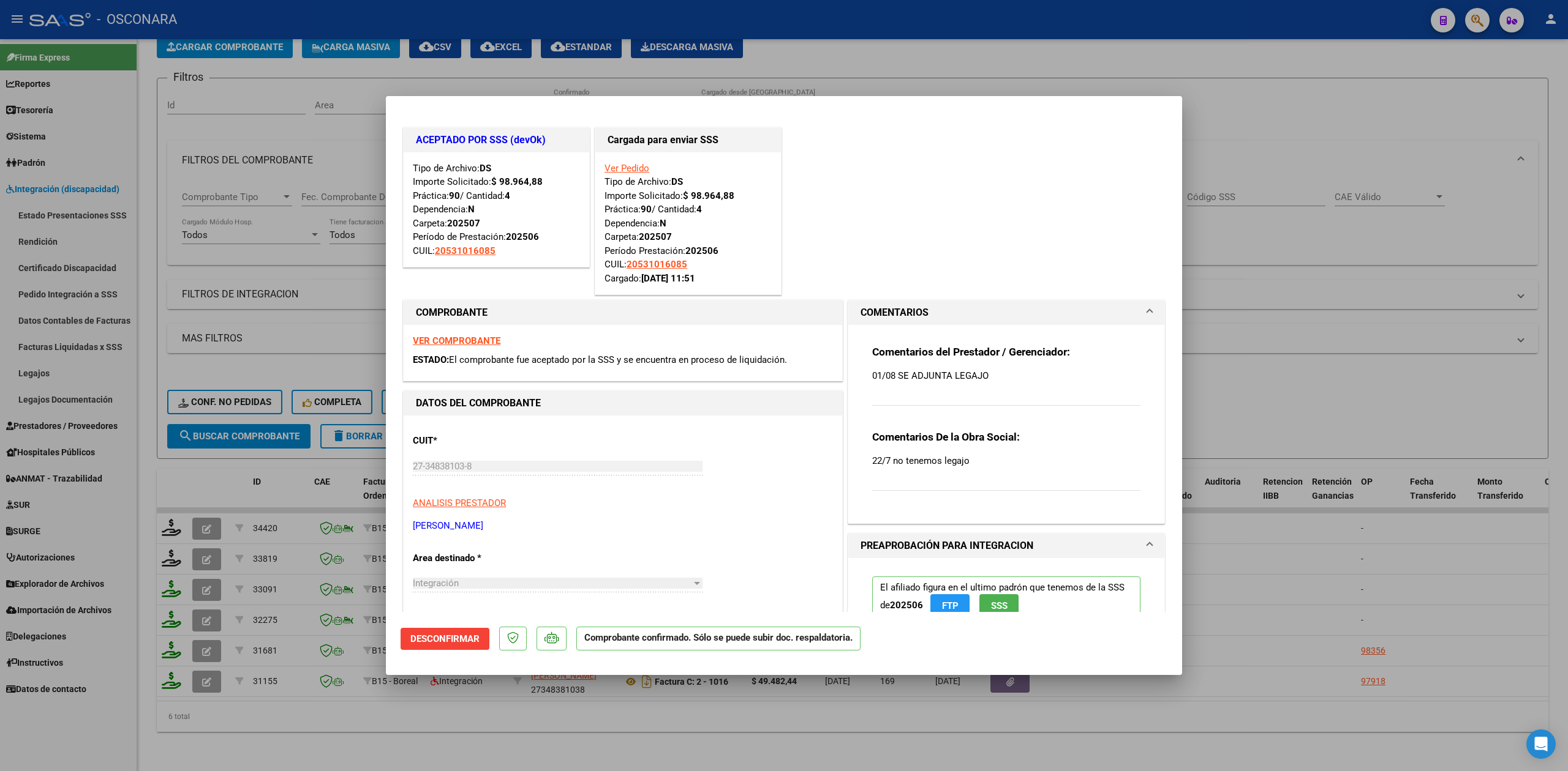
click at [555, 745] on div at bounding box center [784, 386] width 1568 height 771
type input "$ 0,00"
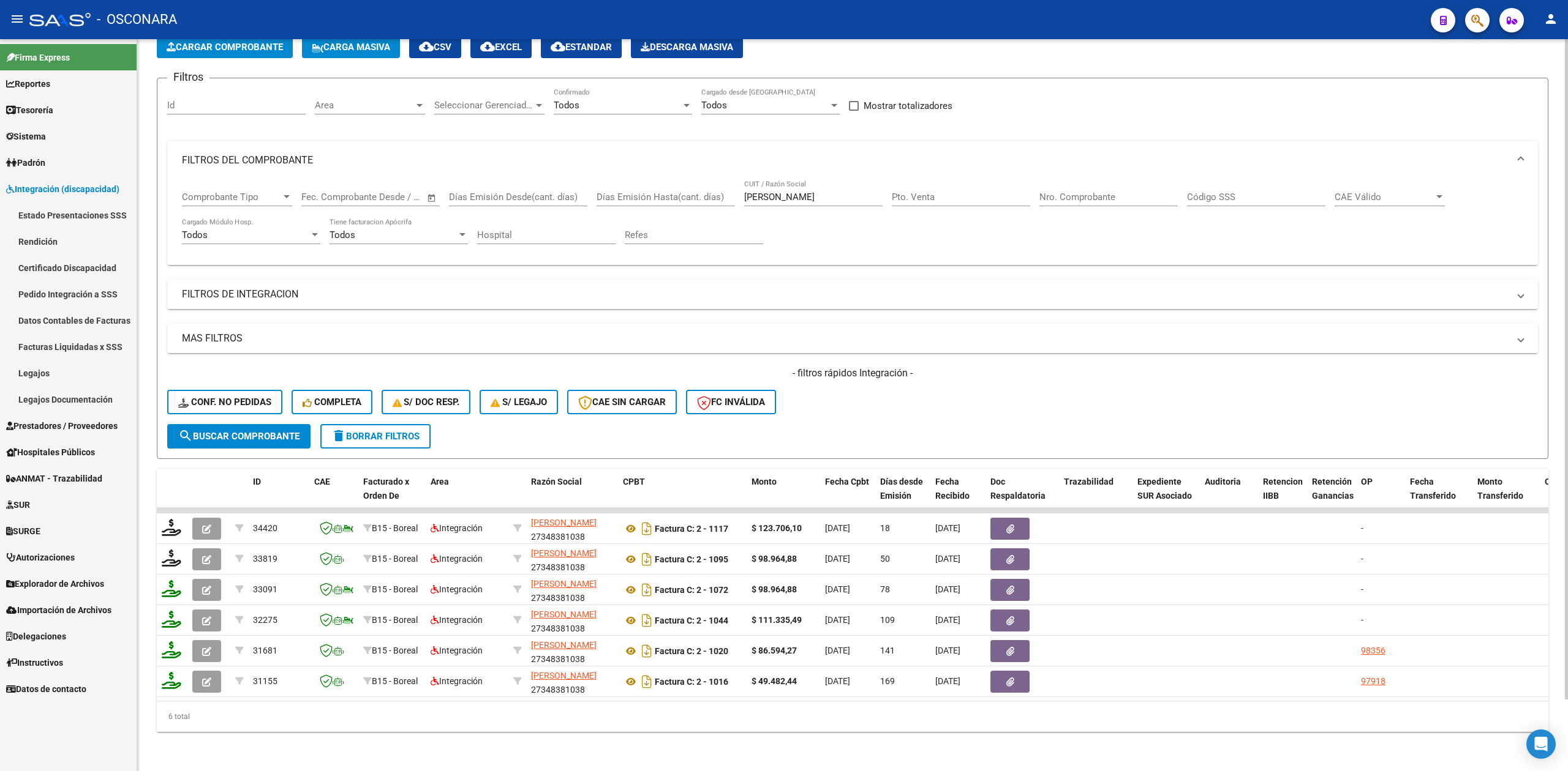
click at [835, 407] on div "- filtros rápidos Integración - Conf. no pedidas Completa S/ Doc Resp. S/ legaj…" at bounding box center [852, 395] width 1370 height 57
drag, startPoint x: 794, startPoint y: 181, endPoint x: 667, endPoint y: 179, distance: 127.0
click at [667, 180] on div "Comprobante Tipo Comprobante Tipo Start date – End date Fec. Comprobante Desde …" at bounding box center [852, 218] width 1341 height 76
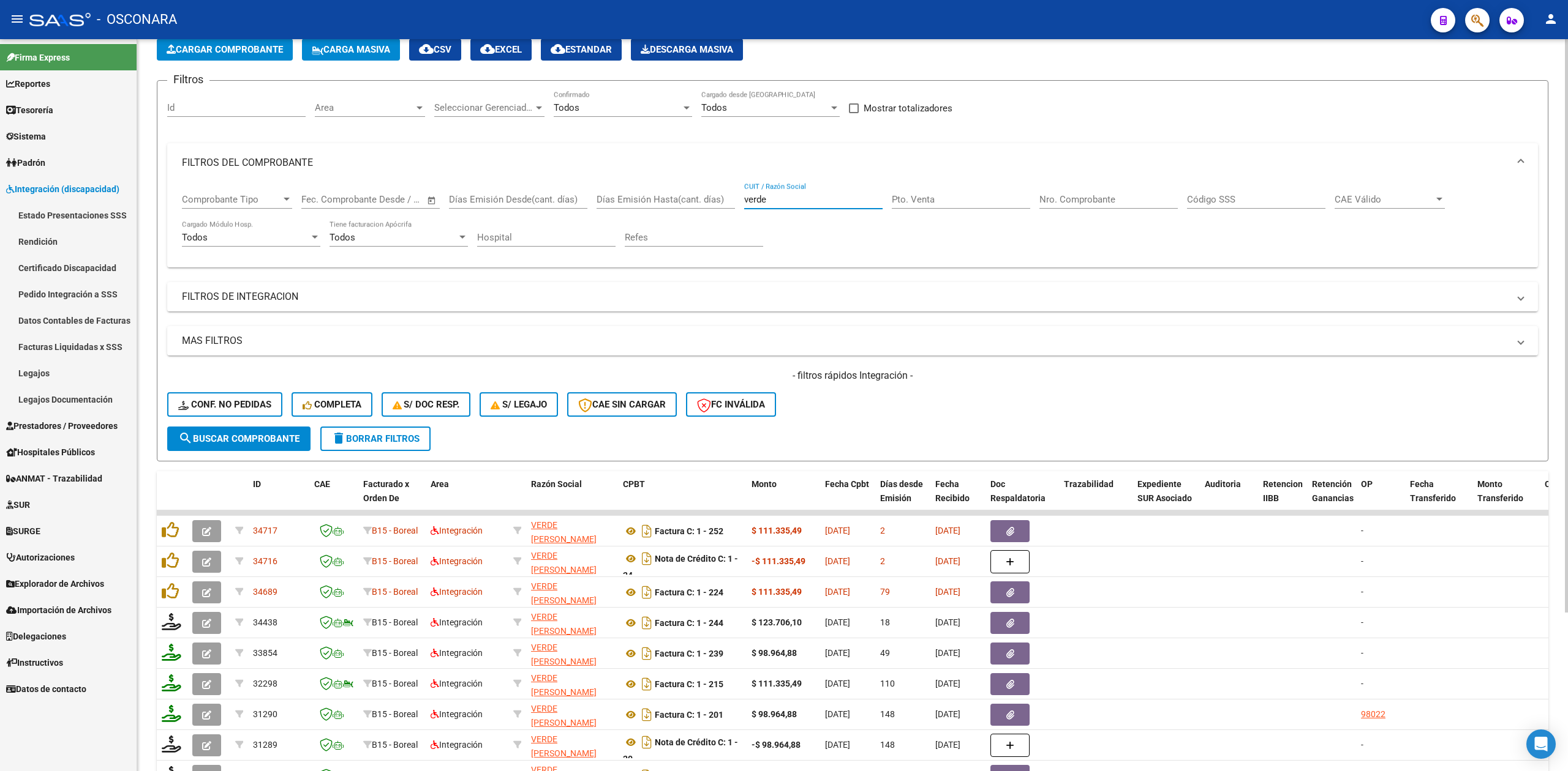
scroll to position [38, 0]
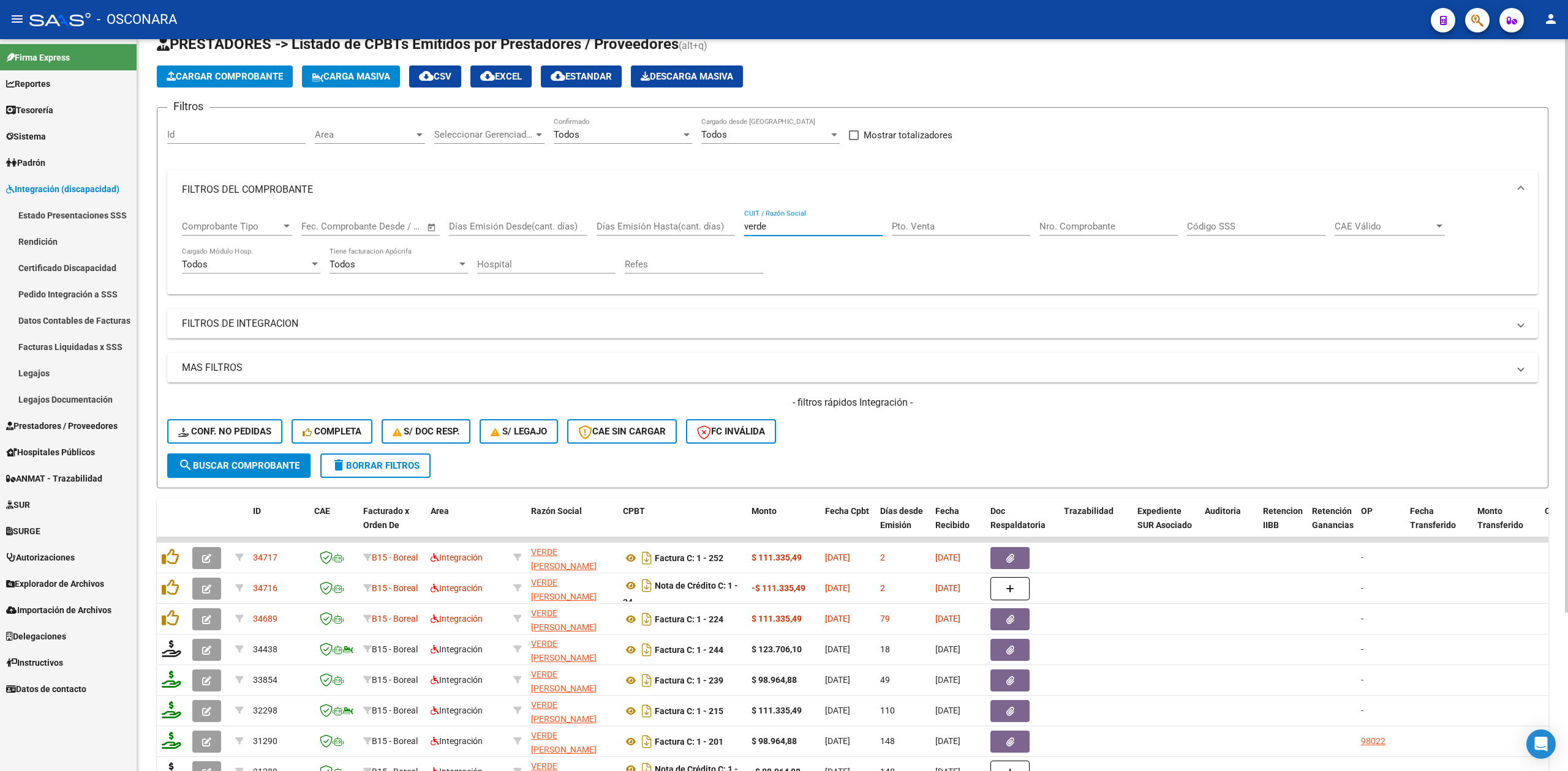
drag, startPoint x: 784, startPoint y: 226, endPoint x: 706, endPoint y: 230, distance: 78.1
click at [706, 230] on div "Comprobante Tipo Comprobante Tipo Start date – End date Fec. Comprobante Desde …" at bounding box center [852, 248] width 1341 height 76
type input "[PERSON_NAME]"
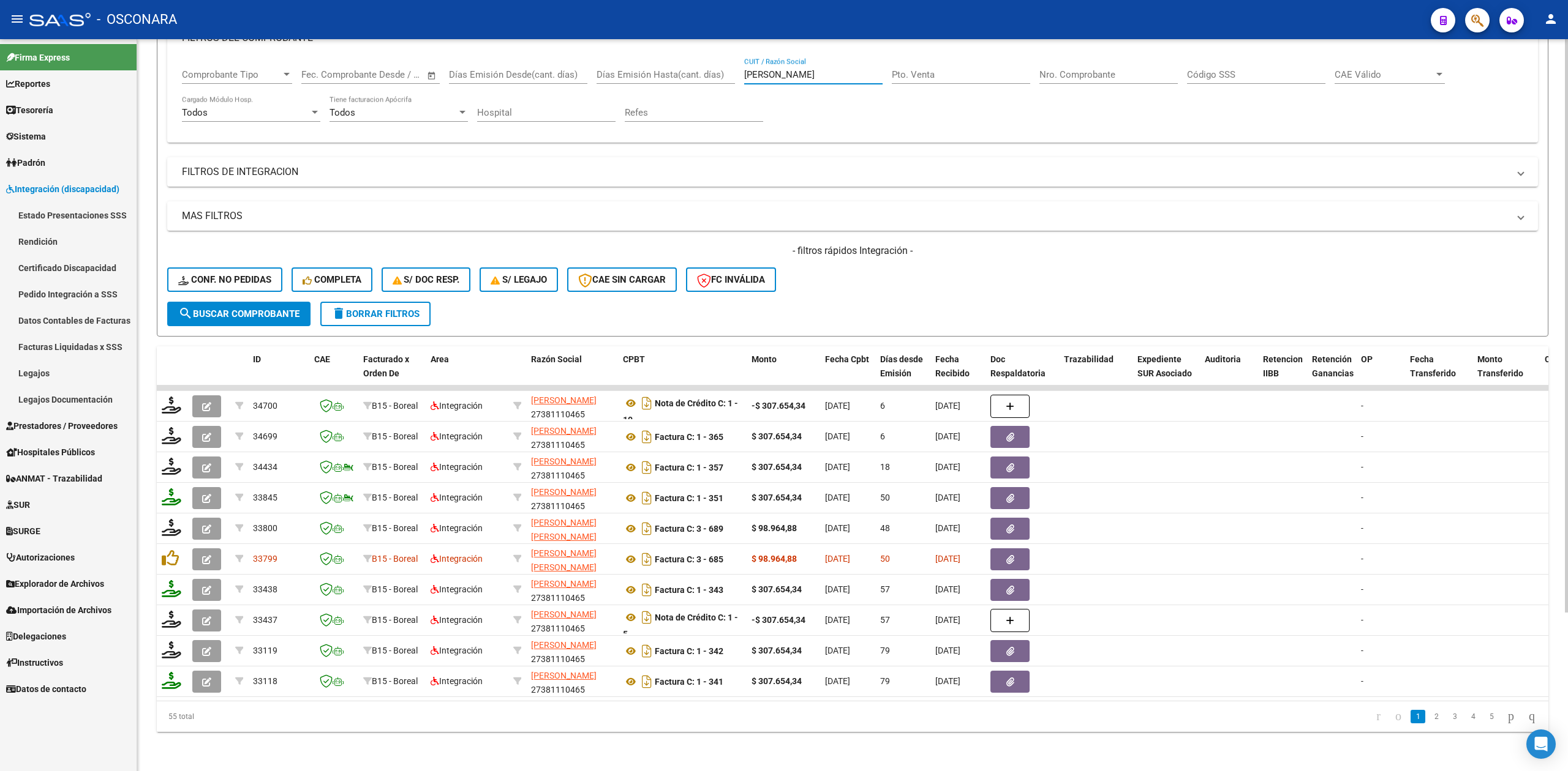
scroll to position [0, 0]
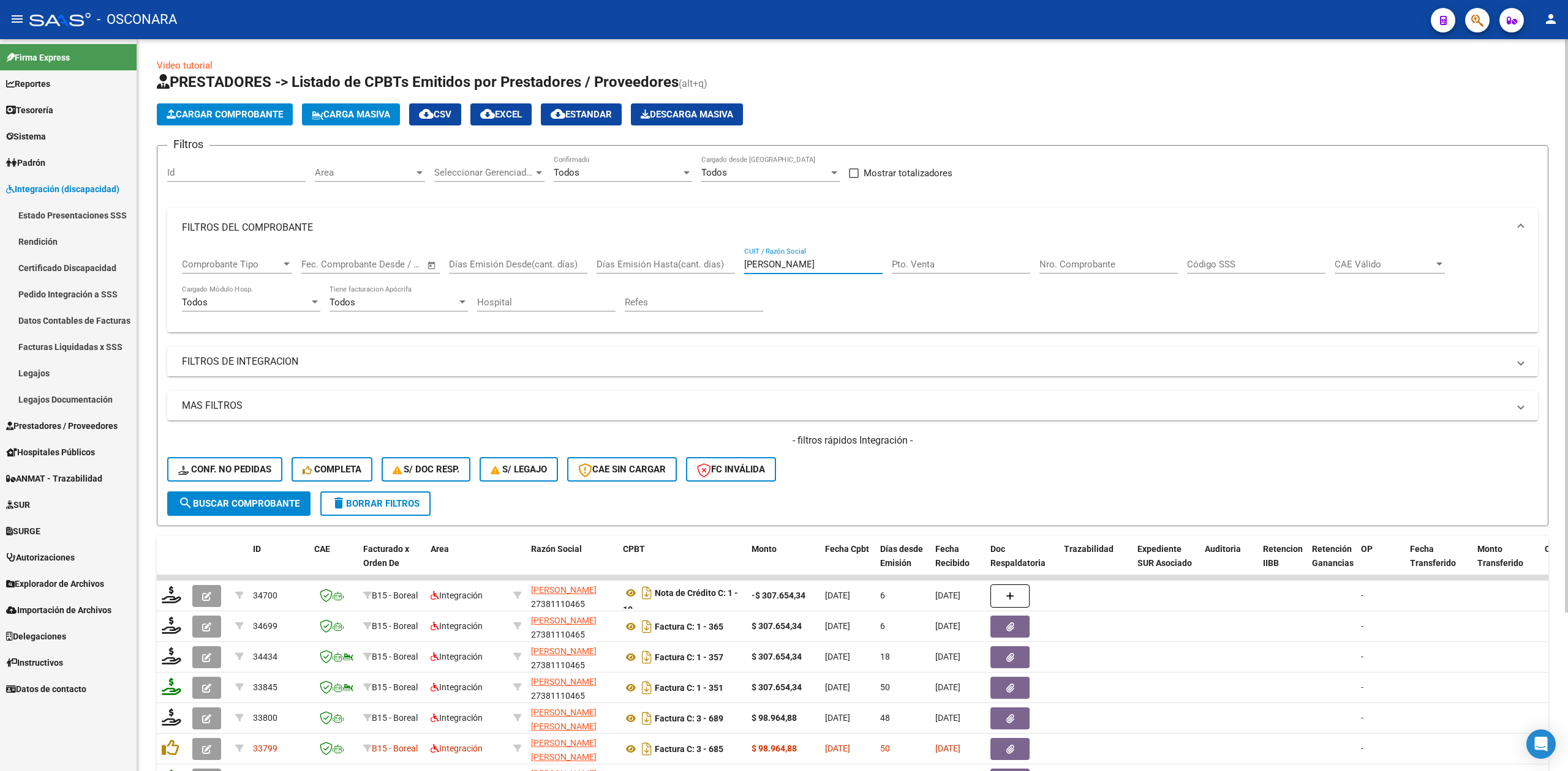
drag, startPoint x: 804, startPoint y: 262, endPoint x: 730, endPoint y: 258, distance: 74.1
click at [730, 258] on div "Comprobante Tipo Comprobante Tipo Start date – End date Fec. Comprobante Desde …" at bounding box center [852, 285] width 1341 height 76
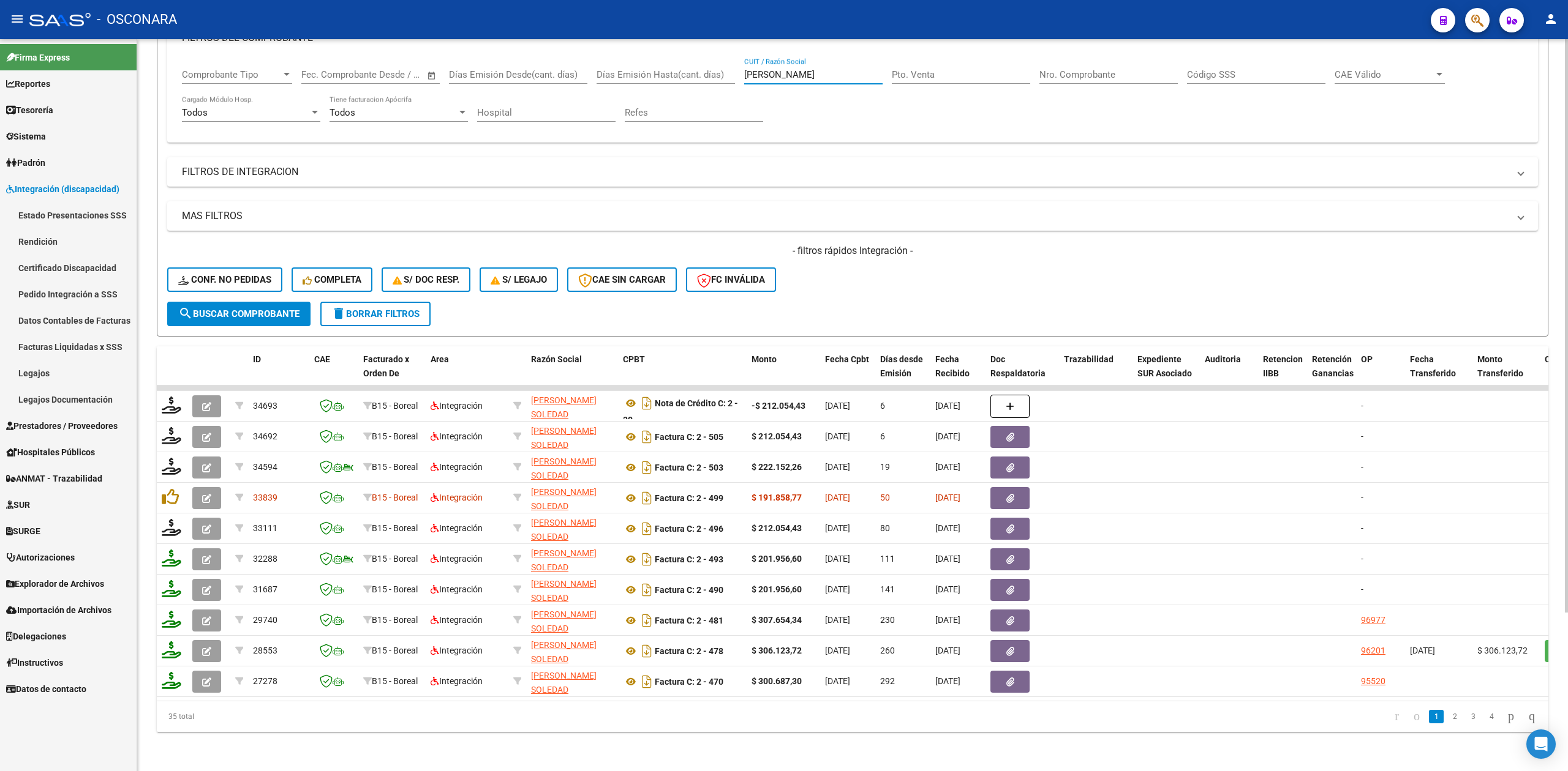
type input "[PERSON_NAME]"
click at [837, 290] on form "Filtros Id Area Area Seleccionar Gerenciador Seleccionar Gerenciador Todos Conf…" at bounding box center [852, 146] width 1391 height 381
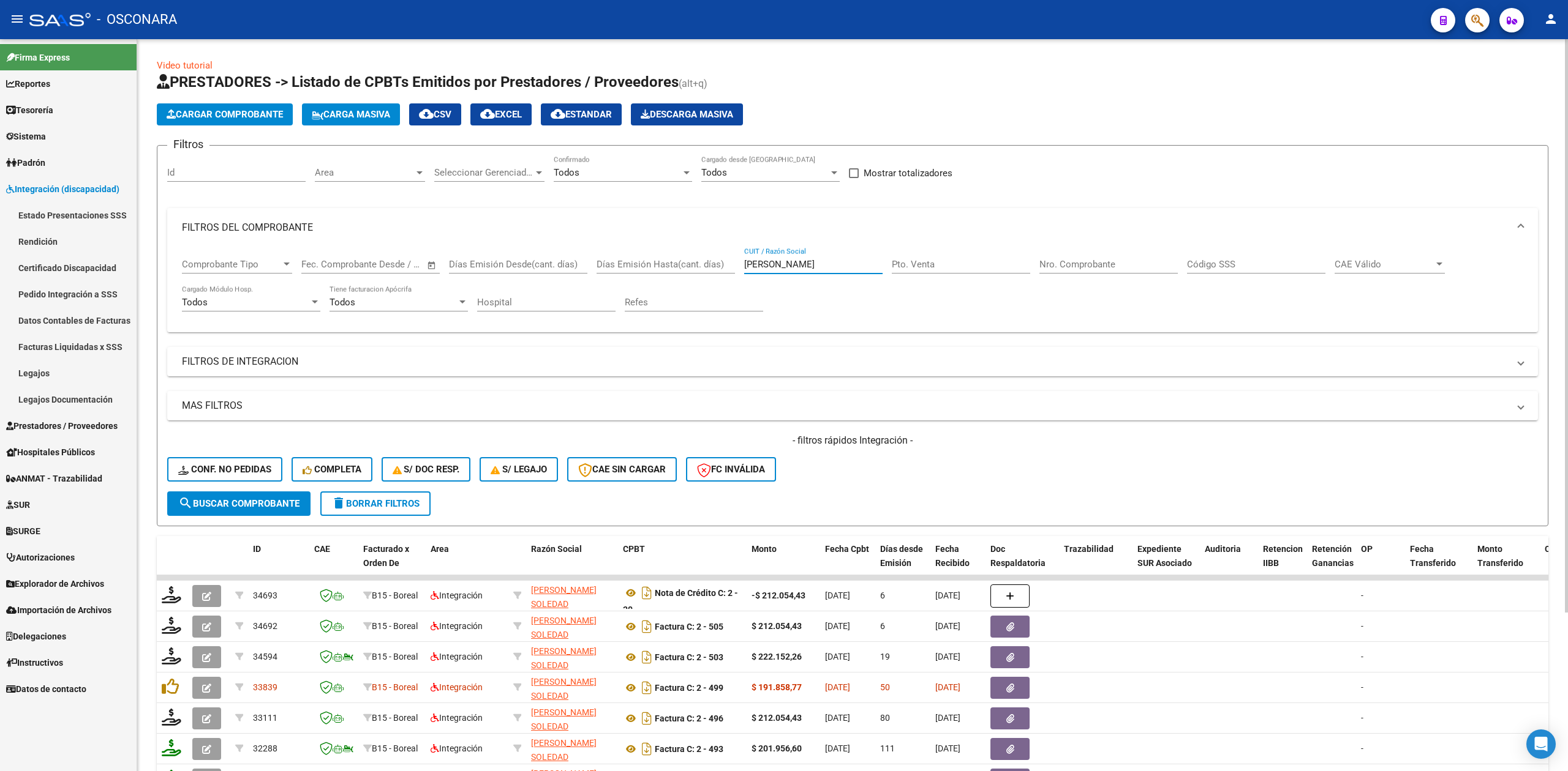
drag, startPoint x: 781, startPoint y: 265, endPoint x: 711, endPoint y: 267, distance: 70.0
click at [711, 267] on div "Comprobante Tipo Comprobante Tipo Start date – End date Fec. Comprobante Desde …" at bounding box center [852, 285] width 1341 height 76
click at [1020, 85] on h1 "PRESTADORES -> Listado de CPBTs Emitidos por Prestadores / Proveedores (alt+q)" at bounding box center [852, 83] width 1391 height 22
click at [883, 475] on div "- filtros rápidos Integración - Conf. no pedidas Completa S/ Doc Resp. S/ legaj…" at bounding box center [852, 462] width 1370 height 57
click at [797, 265] on input "CUIT / Razón Social" at bounding box center [813, 265] width 139 height 11
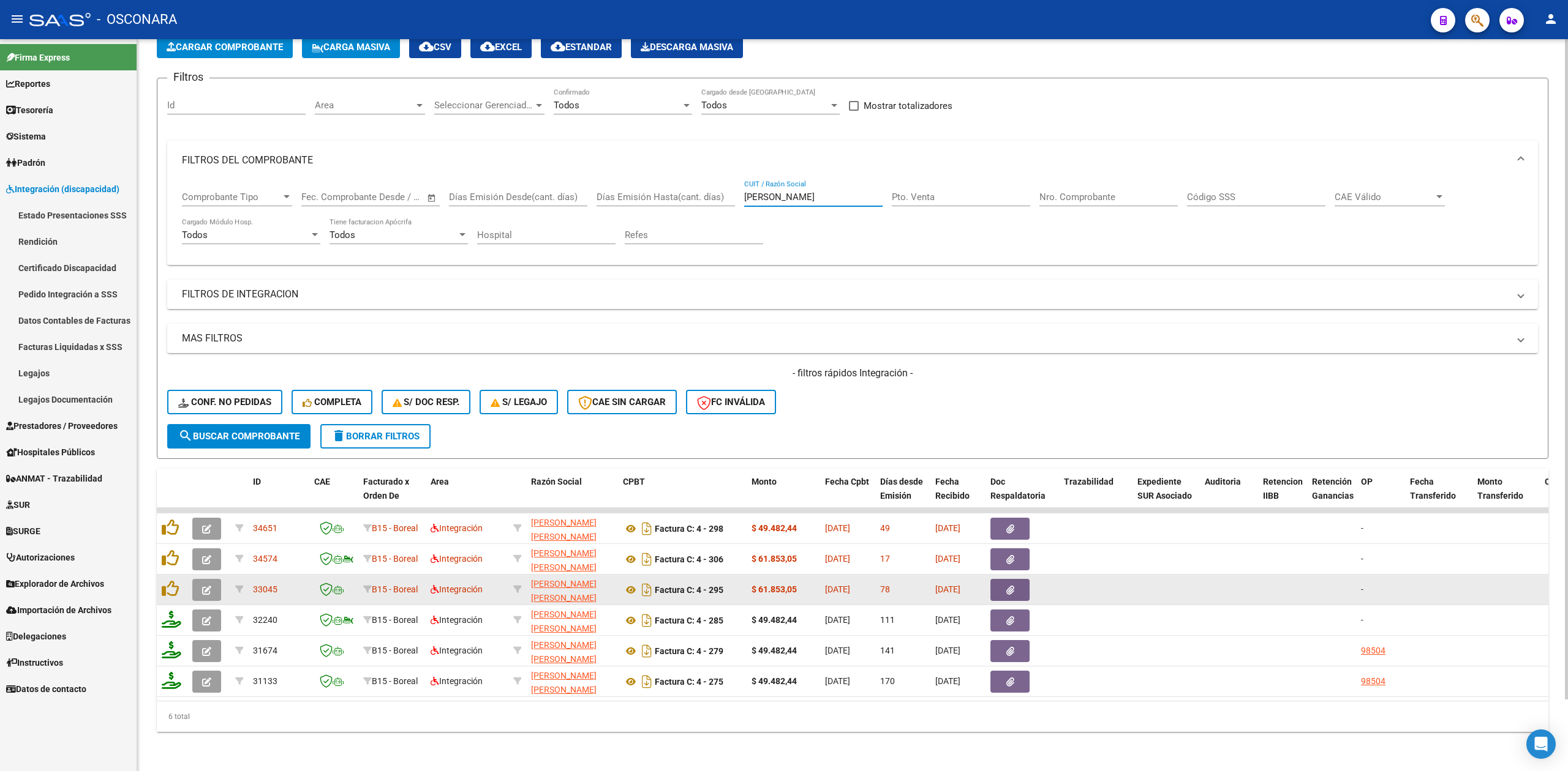
type input "[PERSON_NAME]"
click at [203, 586] on icon "button" at bounding box center [206, 590] width 9 height 9
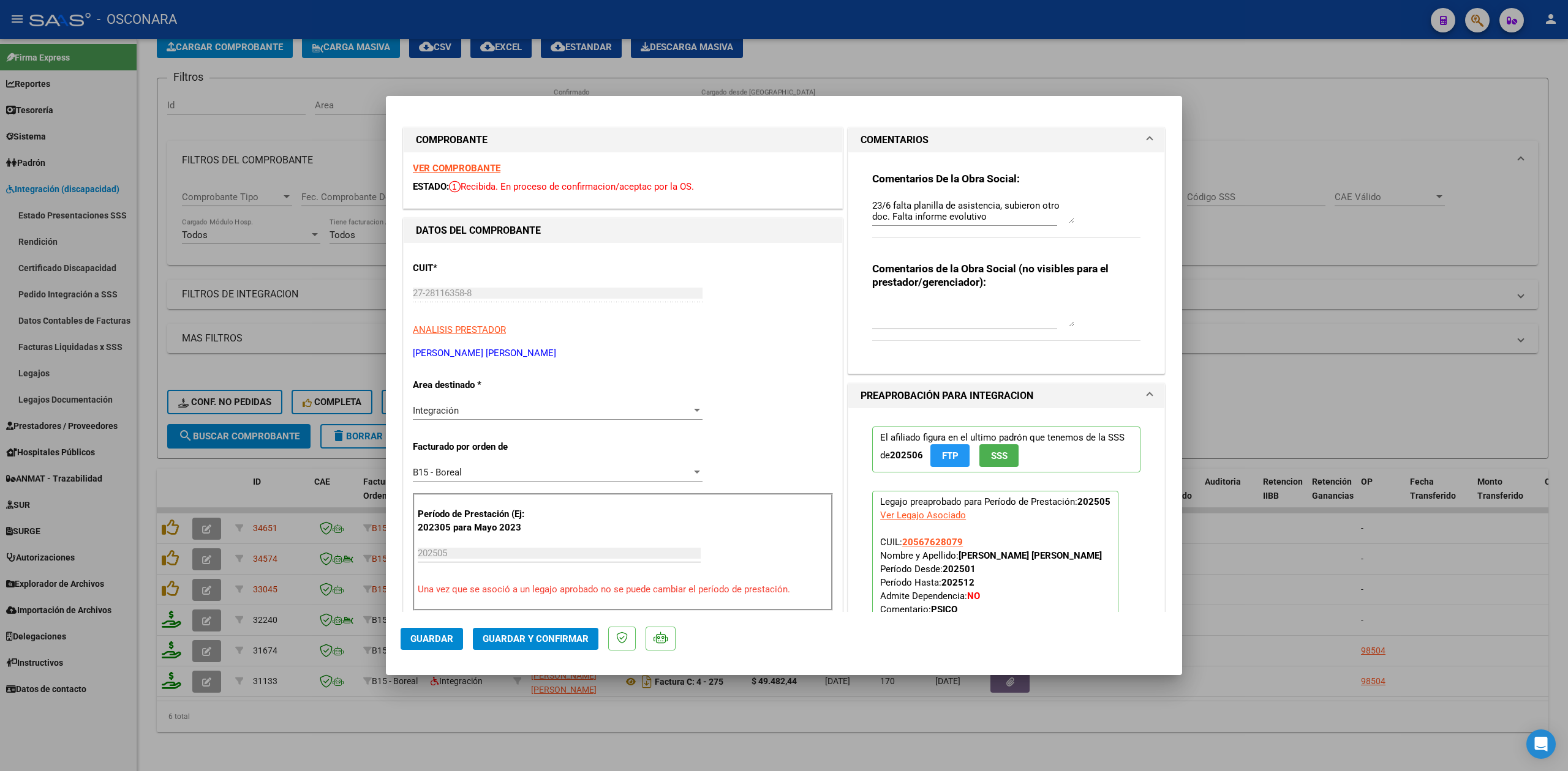
click at [863, 202] on div "Comentarios De la Obra Social: 23/6 falta planilla de asistencia, subieron otro…" at bounding box center [1006, 258] width 286 height 212
click at [872, 202] on textarea "23/6 falta planilla de asistencia, subieron otro doc. Falta informe evolutivo" at bounding box center [973, 211] width 202 height 24
type textarea "20/8 sigue sin resolverse observacion, ahora la factura supera limitesde fecha …"
click at [434, 639] on span "Guardar" at bounding box center [431, 639] width 43 height 11
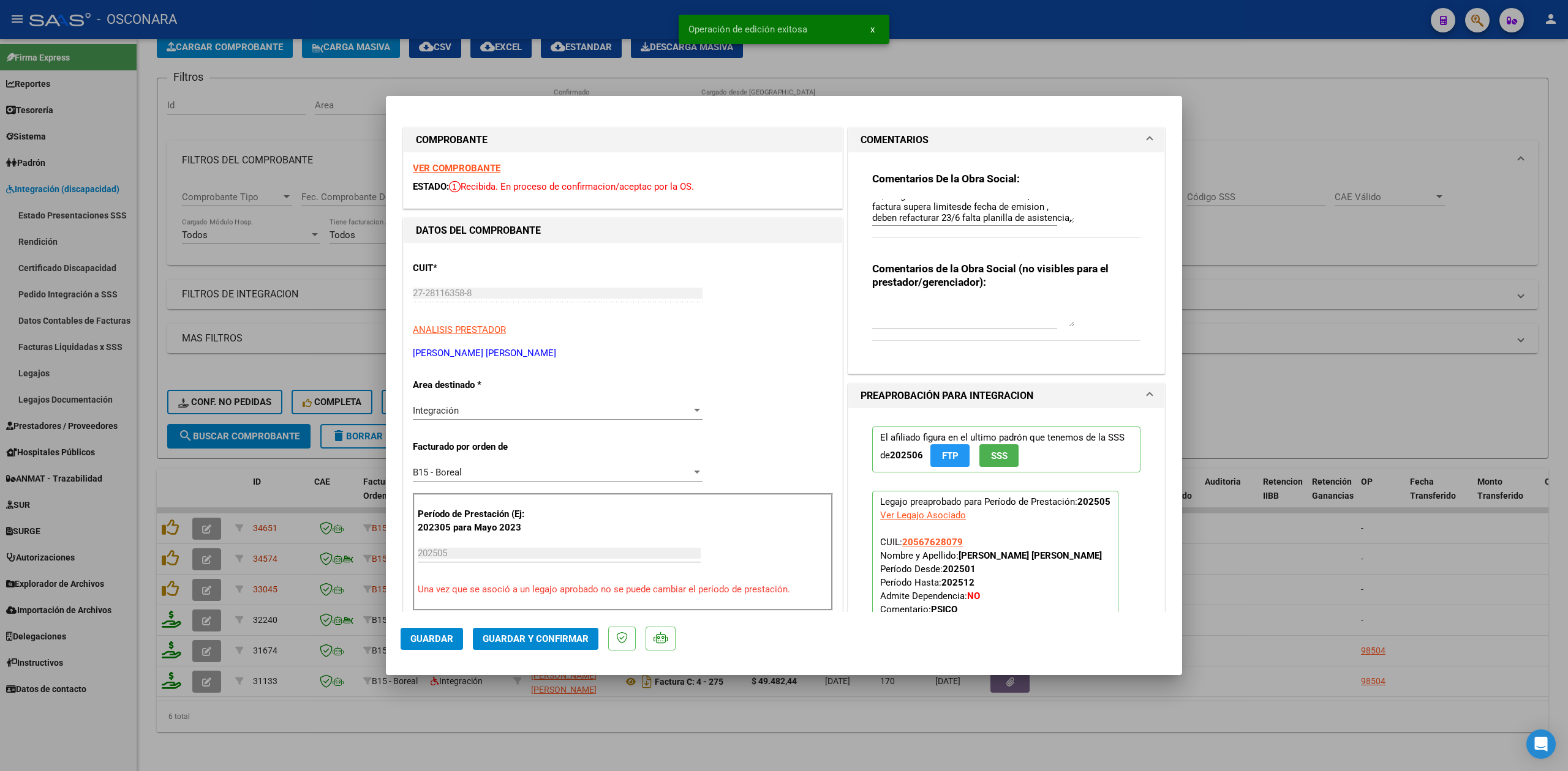
click at [588, 748] on div at bounding box center [784, 386] width 1568 height 771
type input "$ 0,00"
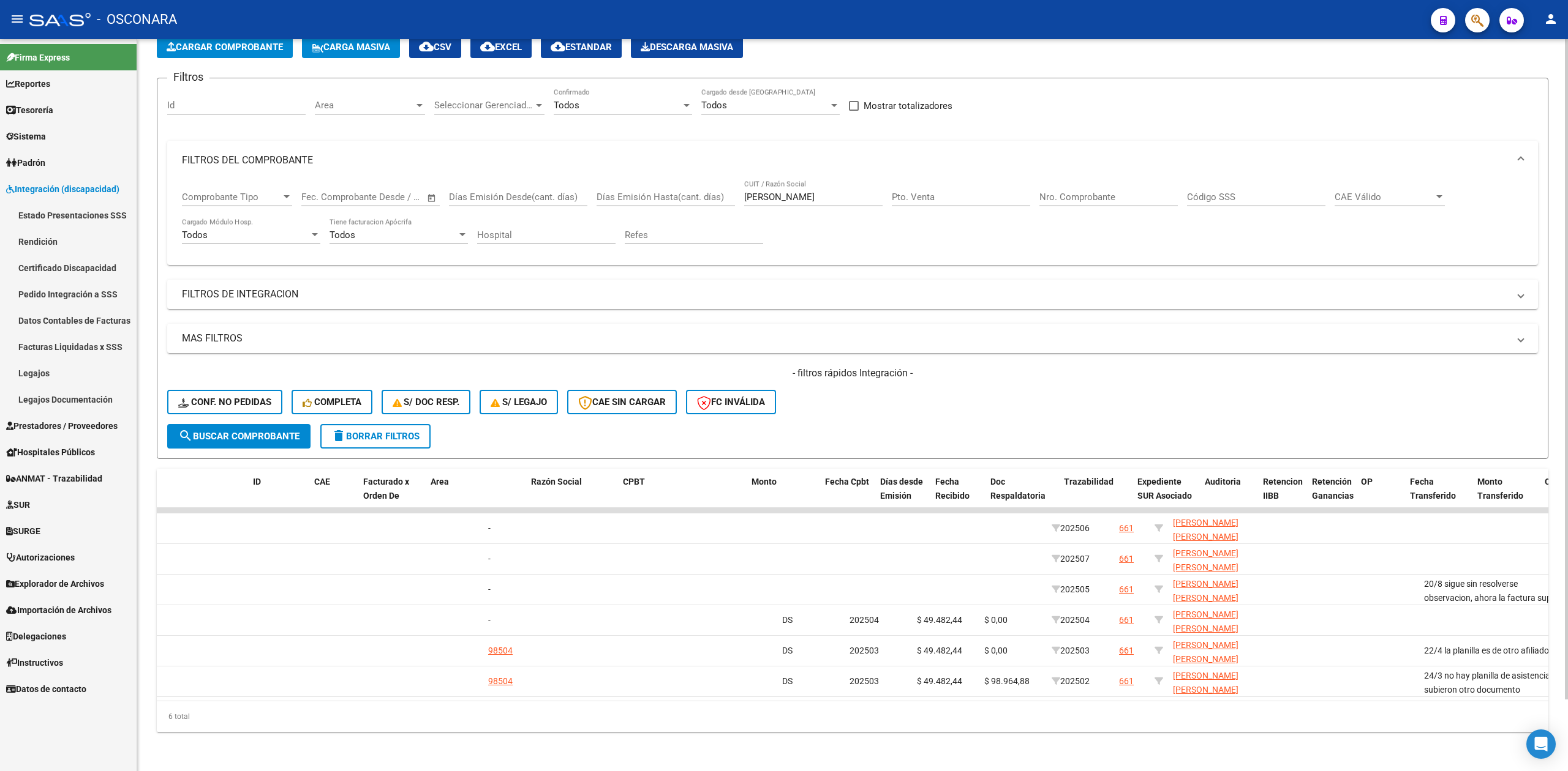
scroll to position [0, 0]
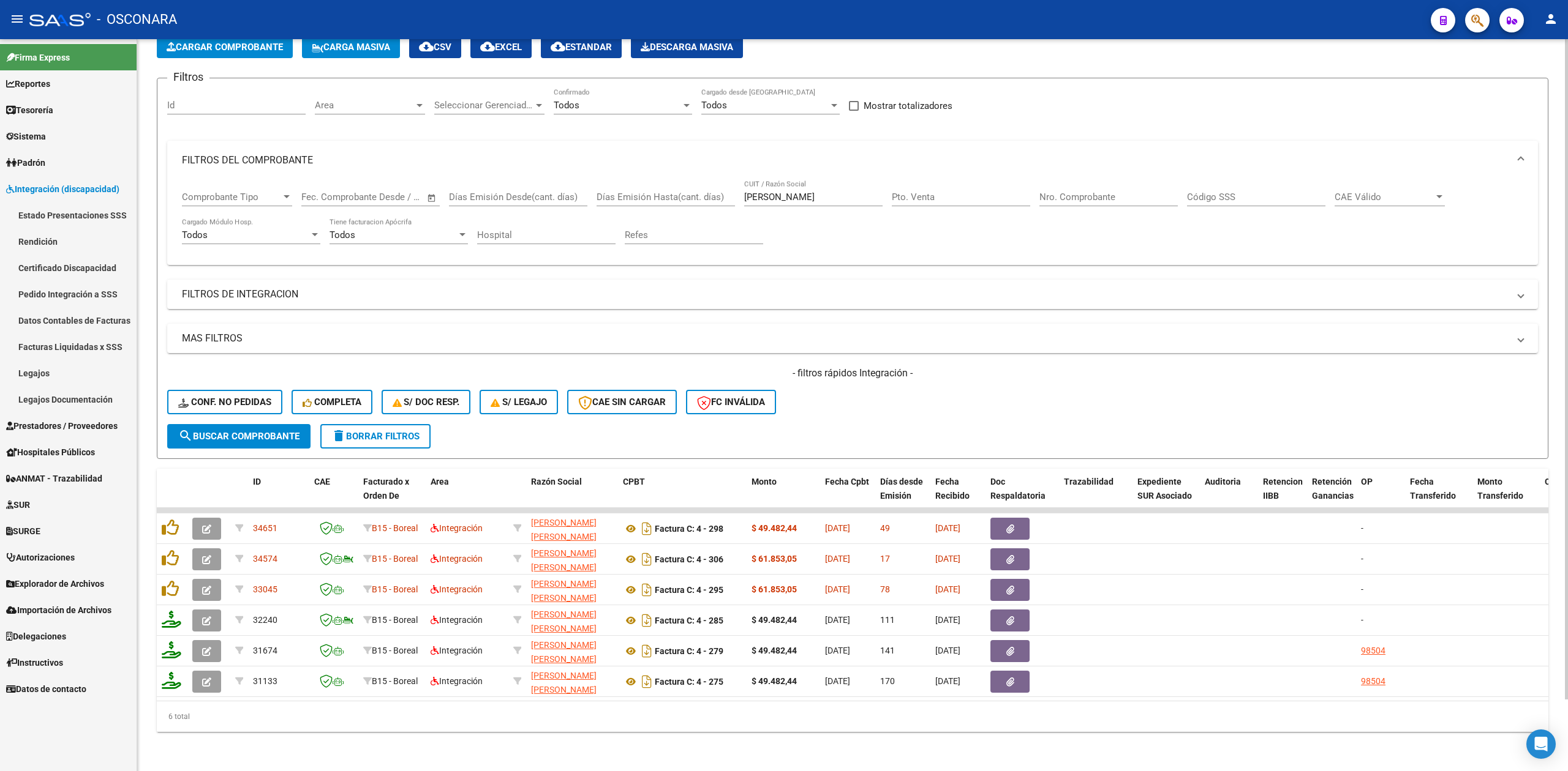
click at [1003, 387] on div "- filtros rápidos Integración - Conf. no pedidas Completa S/ Doc Resp. S/ legaj…" at bounding box center [852, 395] width 1370 height 57
drag, startPoint x: 816, startPoint y: 182, endPoint x: 728, endPoint y: 194, distance: 88.8
click at [728, 194] on div "Comprobante Tipo Comprobante Tipo Start date – End date Fec. Comprobante Desde …" at bounding box center [852, 218] width 1341 height 76
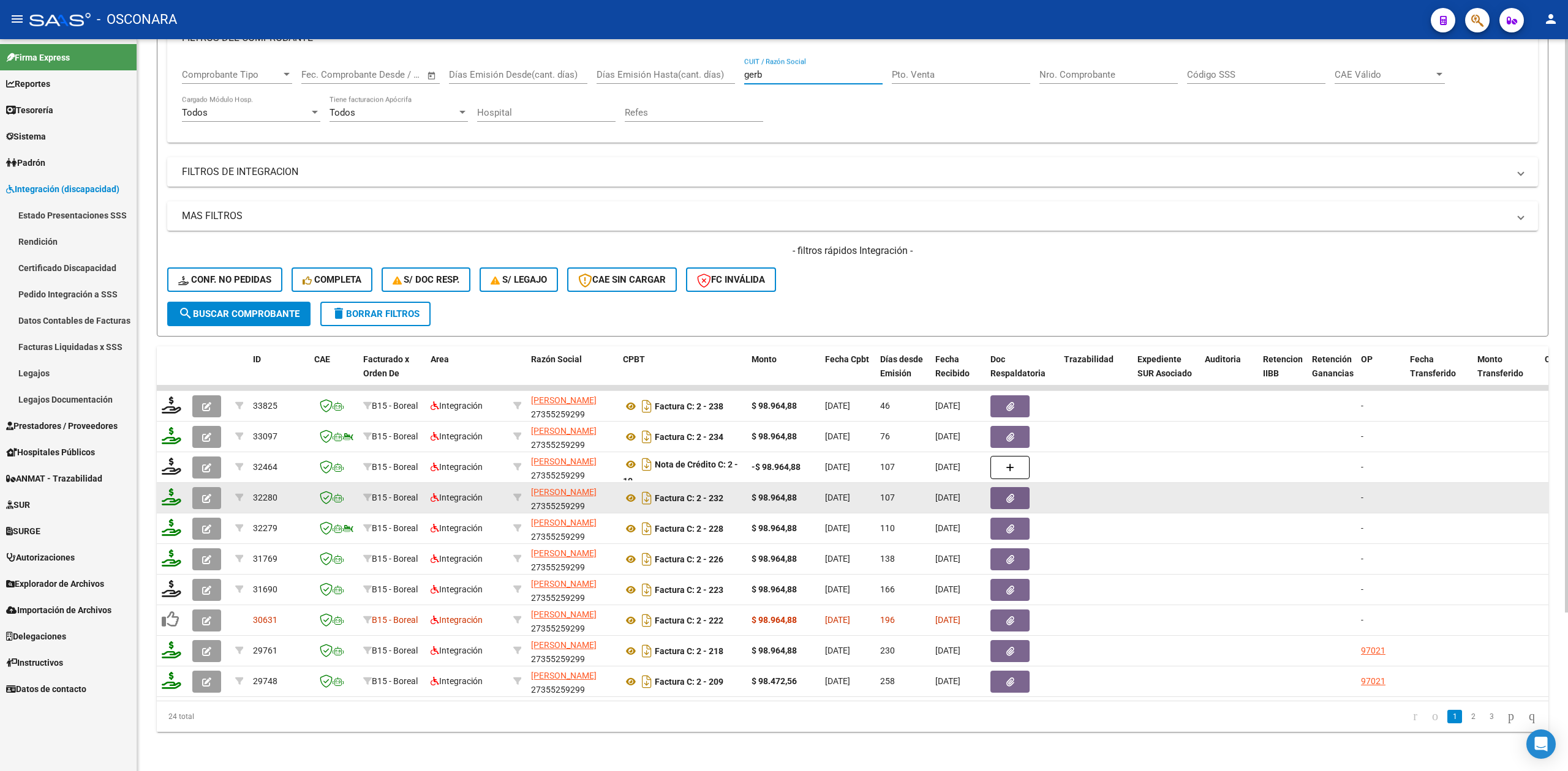
type input "gerb"
click at [202, 494] on icon "button" at bounding box center [206, 498] width 9 height 9
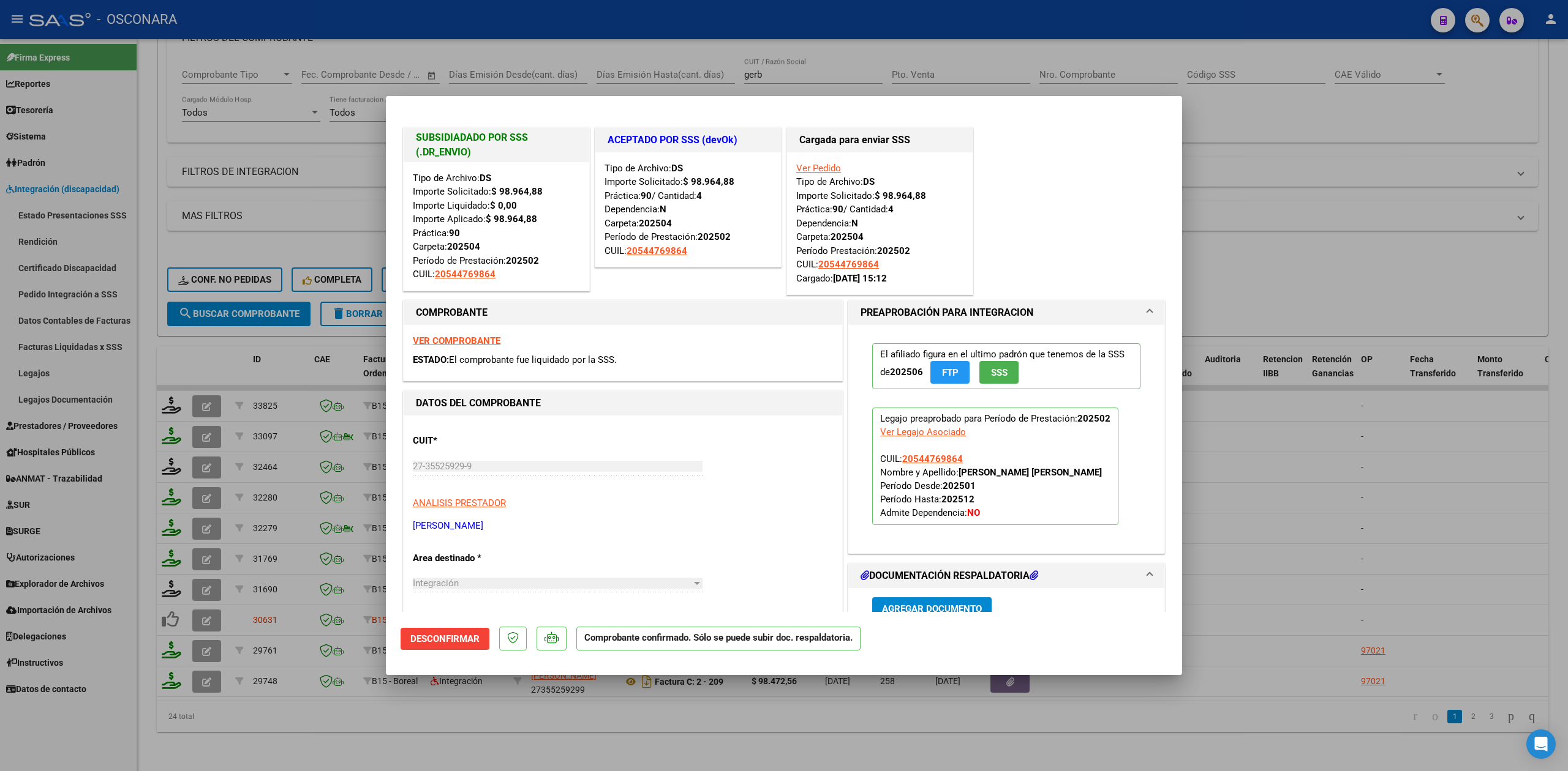
click at [566, 752] on div at bounding box center [784, 386] width 1568 height 771
type input "$ 0,00"
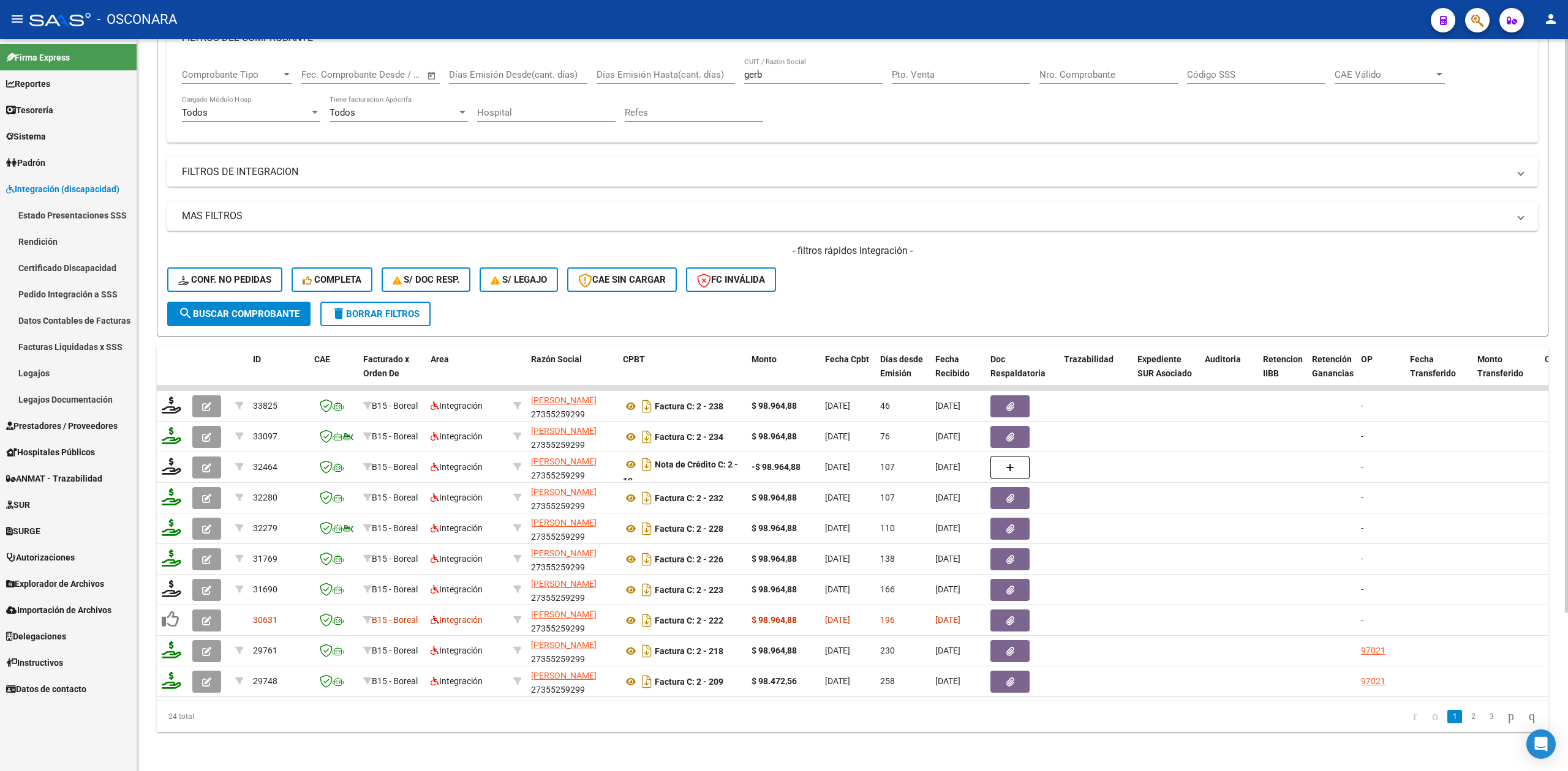
click at [1005, 275] on div "- filtros rápidos Integración - Conf. no pedidas Completa S/ Doc Resp. S/ legaj…" at bounding box center [852, 273] width 1370 height 57
drag, startPoint x: 787, startPoint y: 62, endPoint x: 729, endPoint y: 60, distance: 58.0
click at [729, 60] on div "Comprobante Tipo Comprobante Tipo Start date – End date Fec. Comprobante Desde …" at bounding box center [852, 95] width 1341 height 76
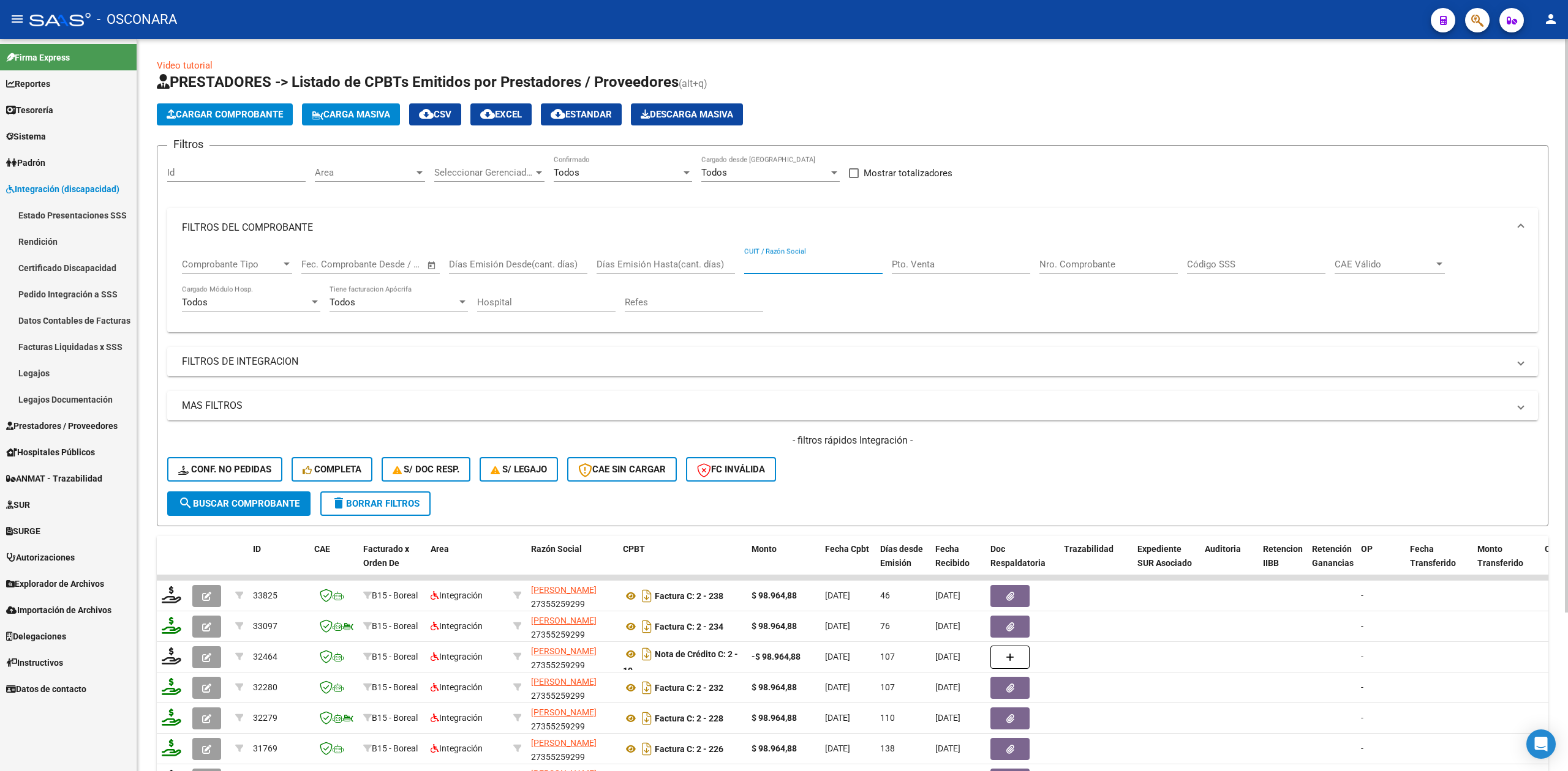
click at [291, 223] on mat-panel-title "FILTROS DEL COMPROBANTE" at bounding box center [845, 227] width 1327 height 14
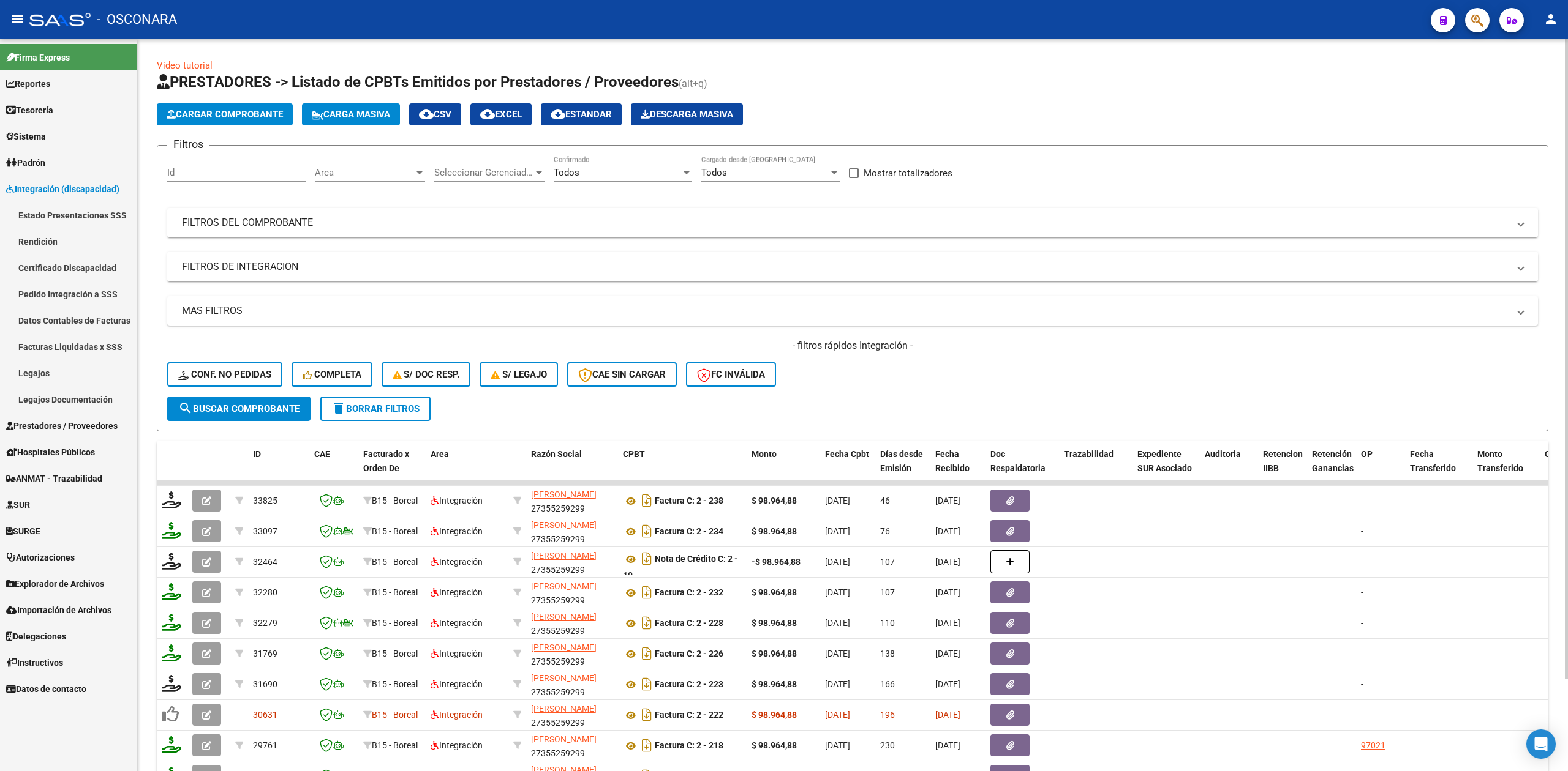
click at [278, 269] on mat-panel-title "FILTROS DE INTEGRACION" at bounding box center [845, 267] width 1327 height 14
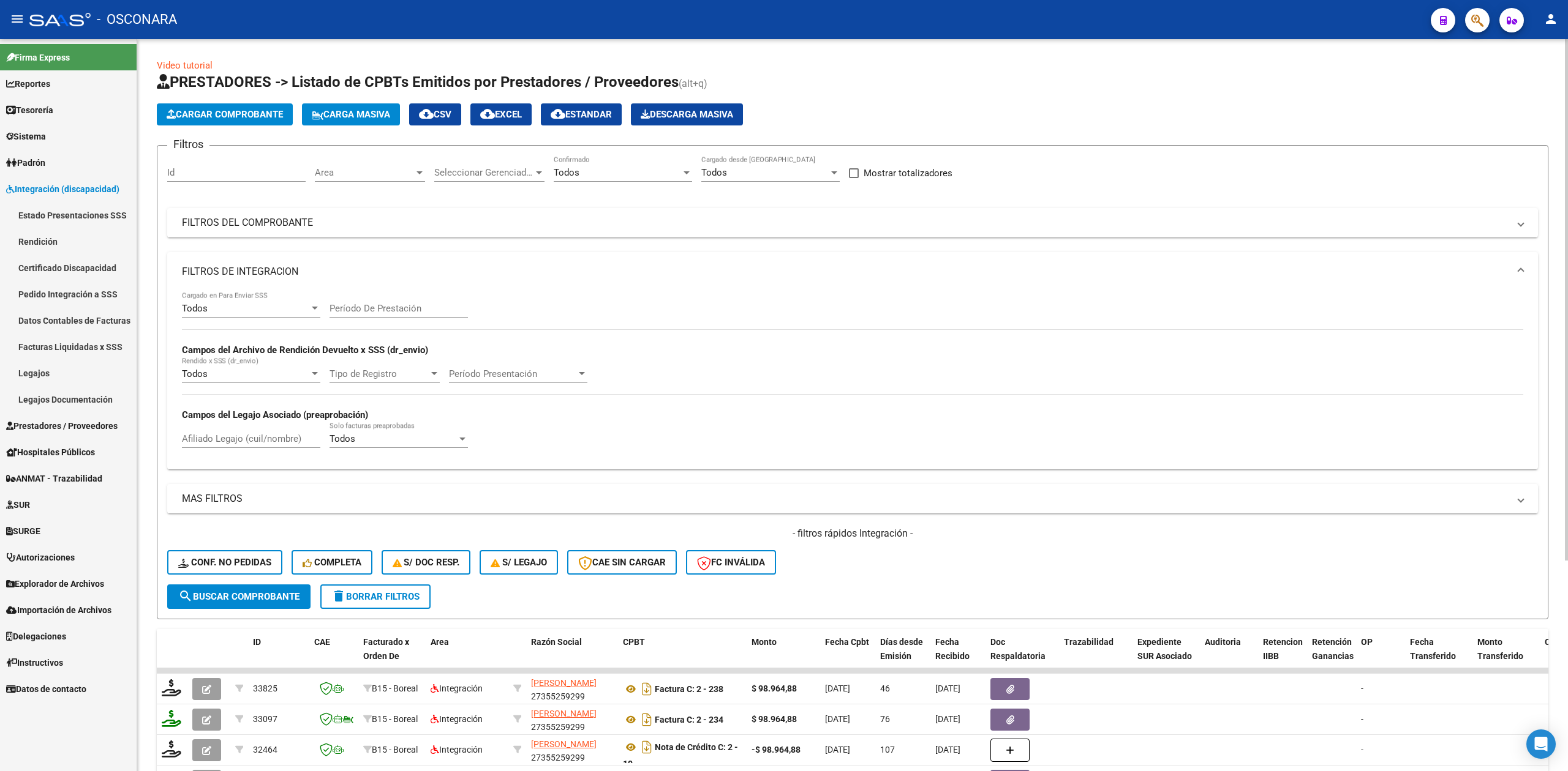
click at [263, 438] on input "Afiliado Legajo (cuil/nombre)" at bounding box center [251, 439] width 139 height 11
paste input "[PERSON_NAME]"
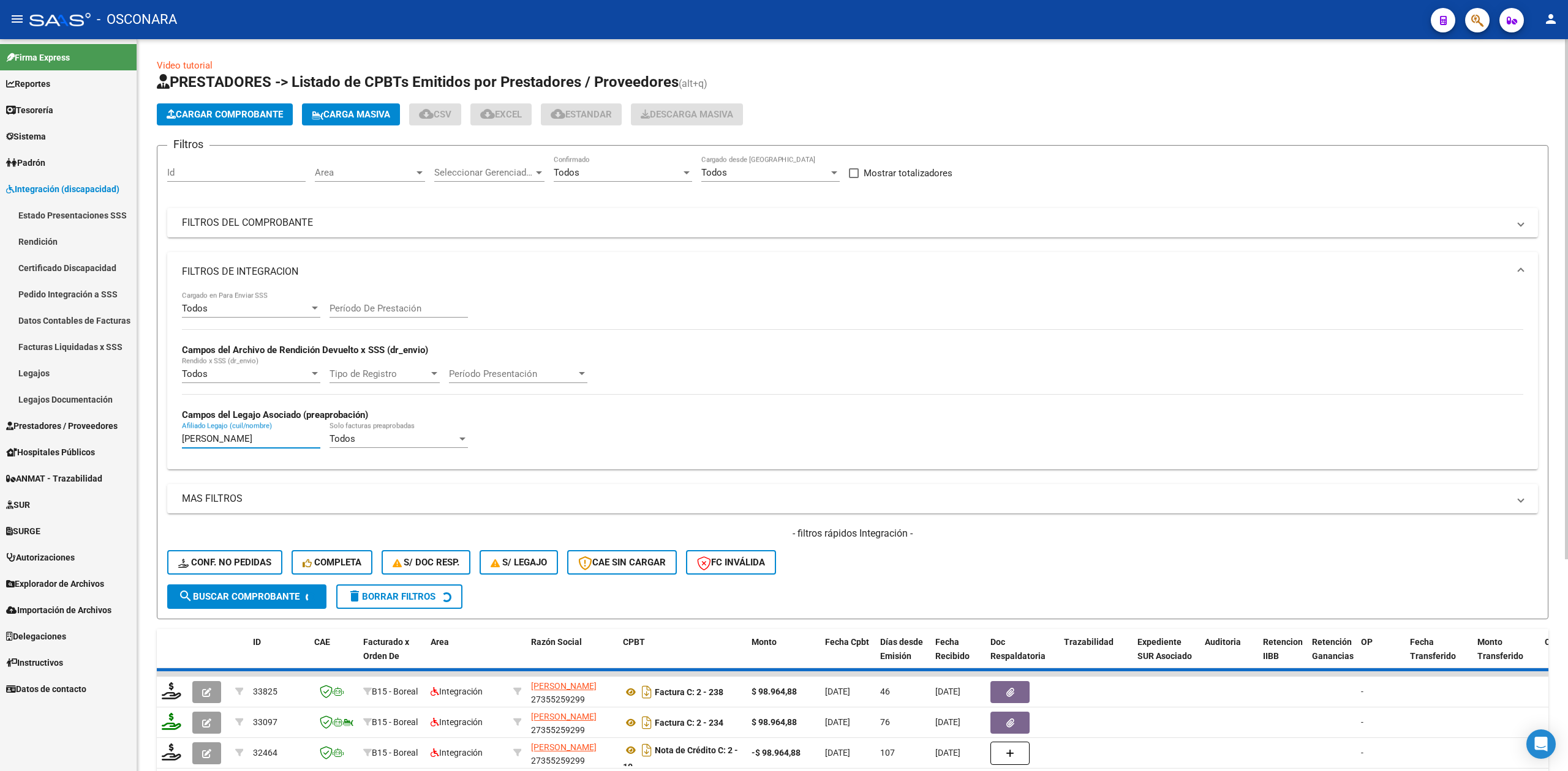
type input "[PERSON_NAME]"
click at [904, 565] on div "- filtros rápidos Integración - Conf. no pedidas Completa S/ Doc Resp. S/ legaj…" at bounding box center [852, 555] width 1370 height 57
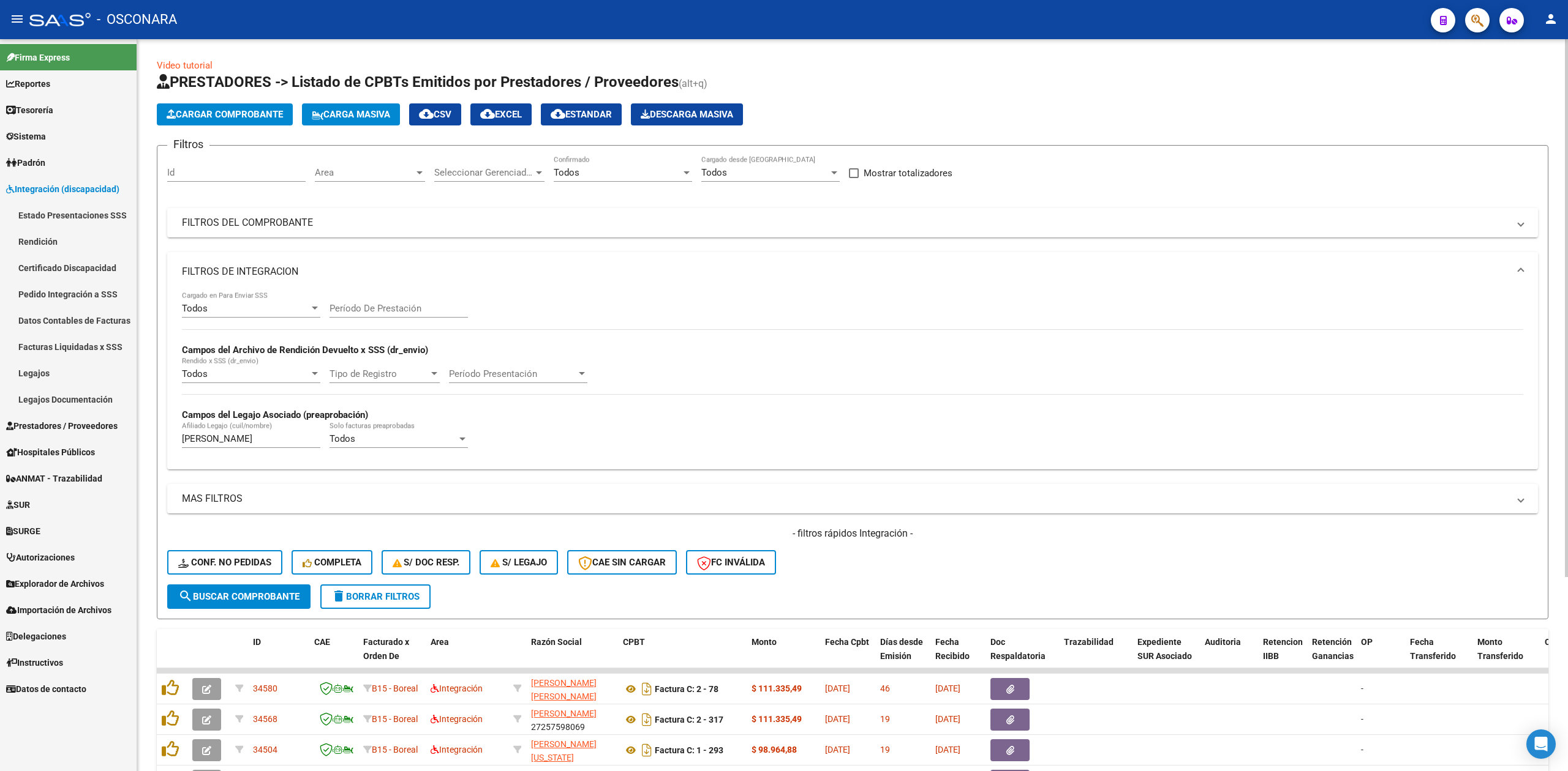
click at [904, 565] on div "- filtros rápidos Integración - Conf. no pedidas Completa S/ Doc Resp. S/ legaj…" at bounding box center [852, 555] width 1370 height 57
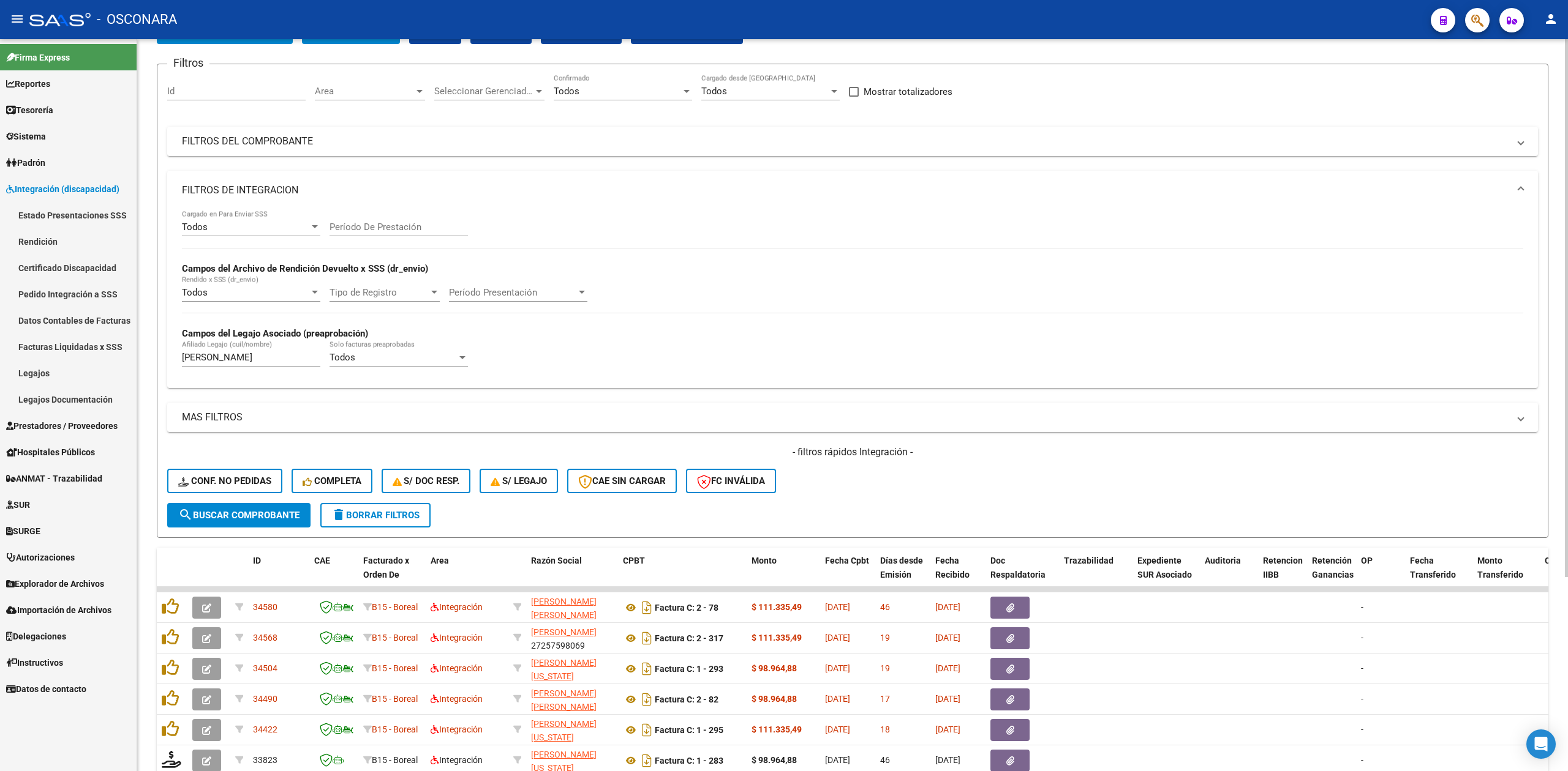
click at [895, 481] on div "- filtros rápidos Integración - Conf. no pedidas Completa S/ Doc Resp. S/ legaj…" at bounding box center [852, 473] width 1370 height 57
click at [947, 471] on div "- filtros rápidos Integración - Conf. no pedidas Completa S/ Doc Resp. S/ legaj…" at bounding box center [852, 473] width 1370 height 57
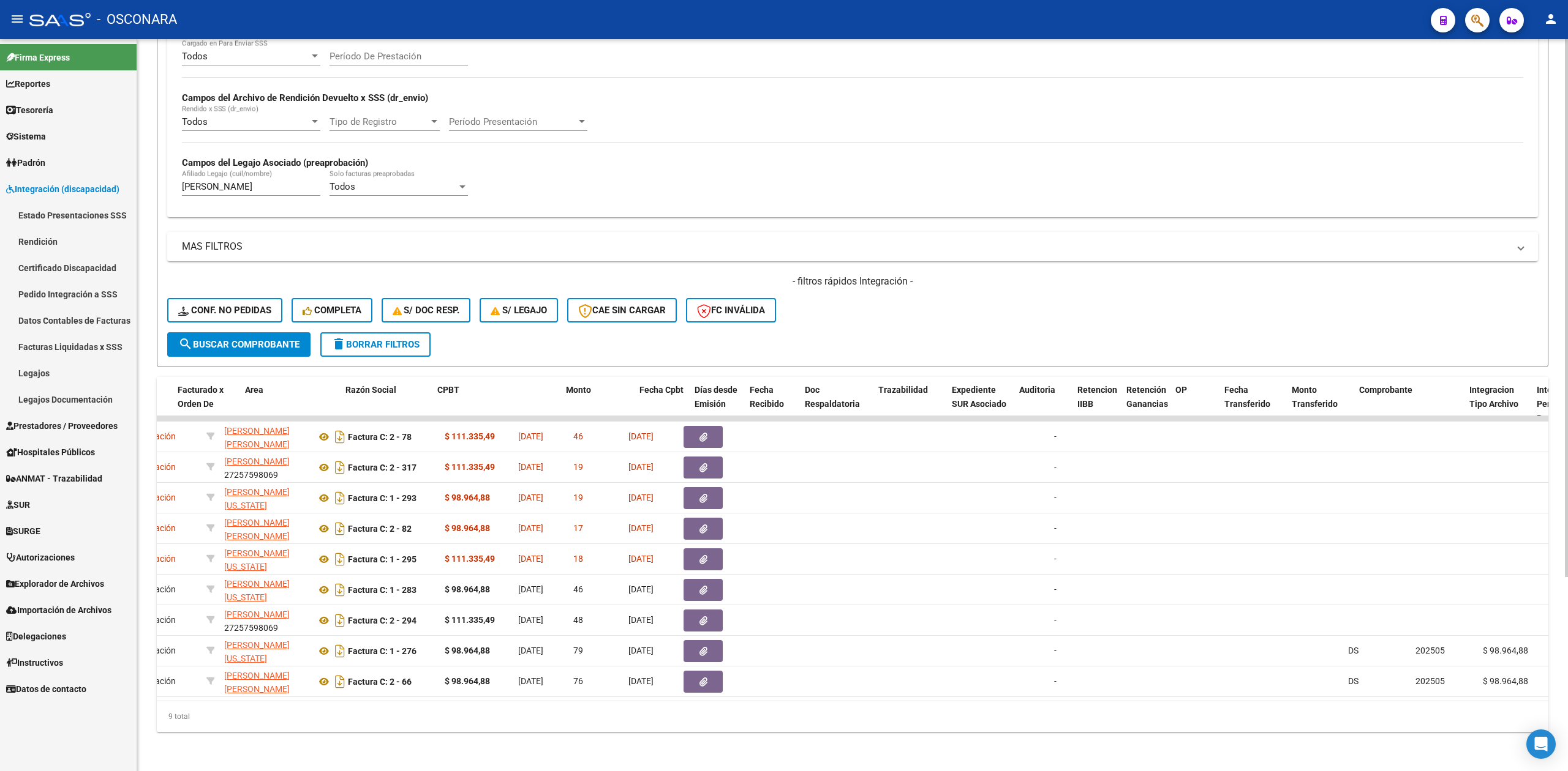
scroll to position [0, 0]
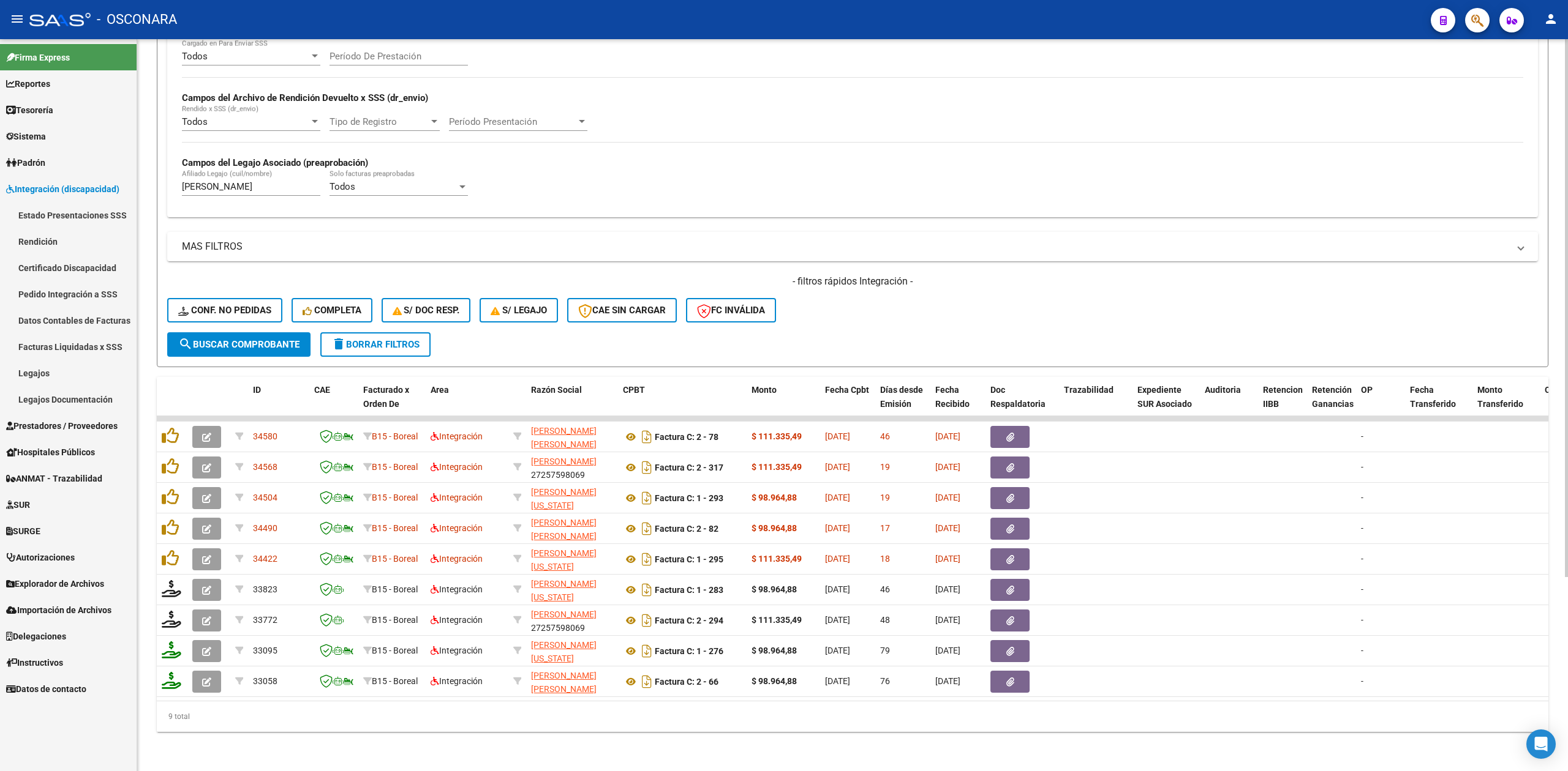
click at [855, 319] on div "- filtros rápidos Integración - Conf. no pedidas Completa S/ Doc Resp. S/ legaj…" at bounding box center [852, 303] width 1370 height 57
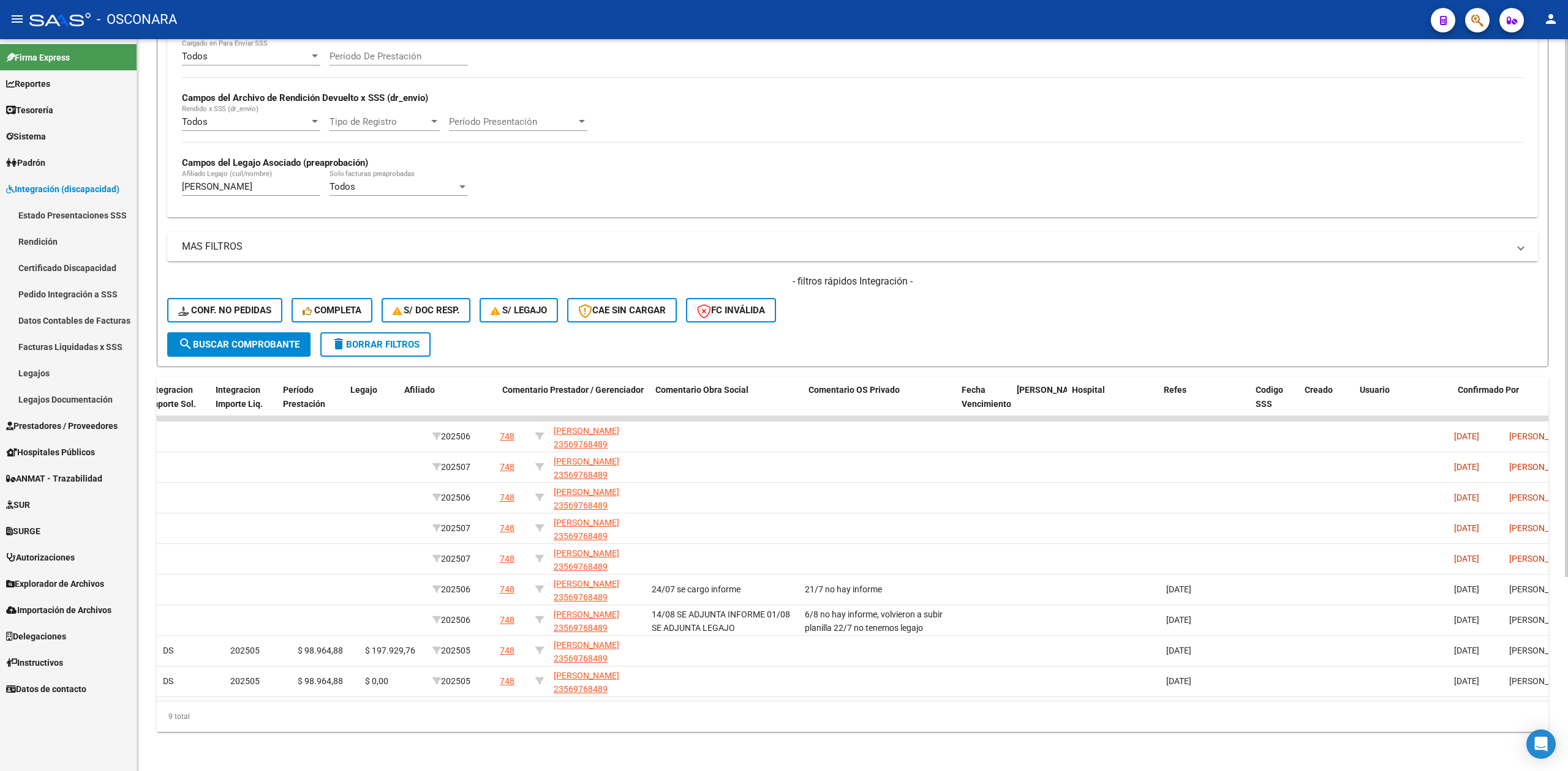
scroll to position [0, 1684]
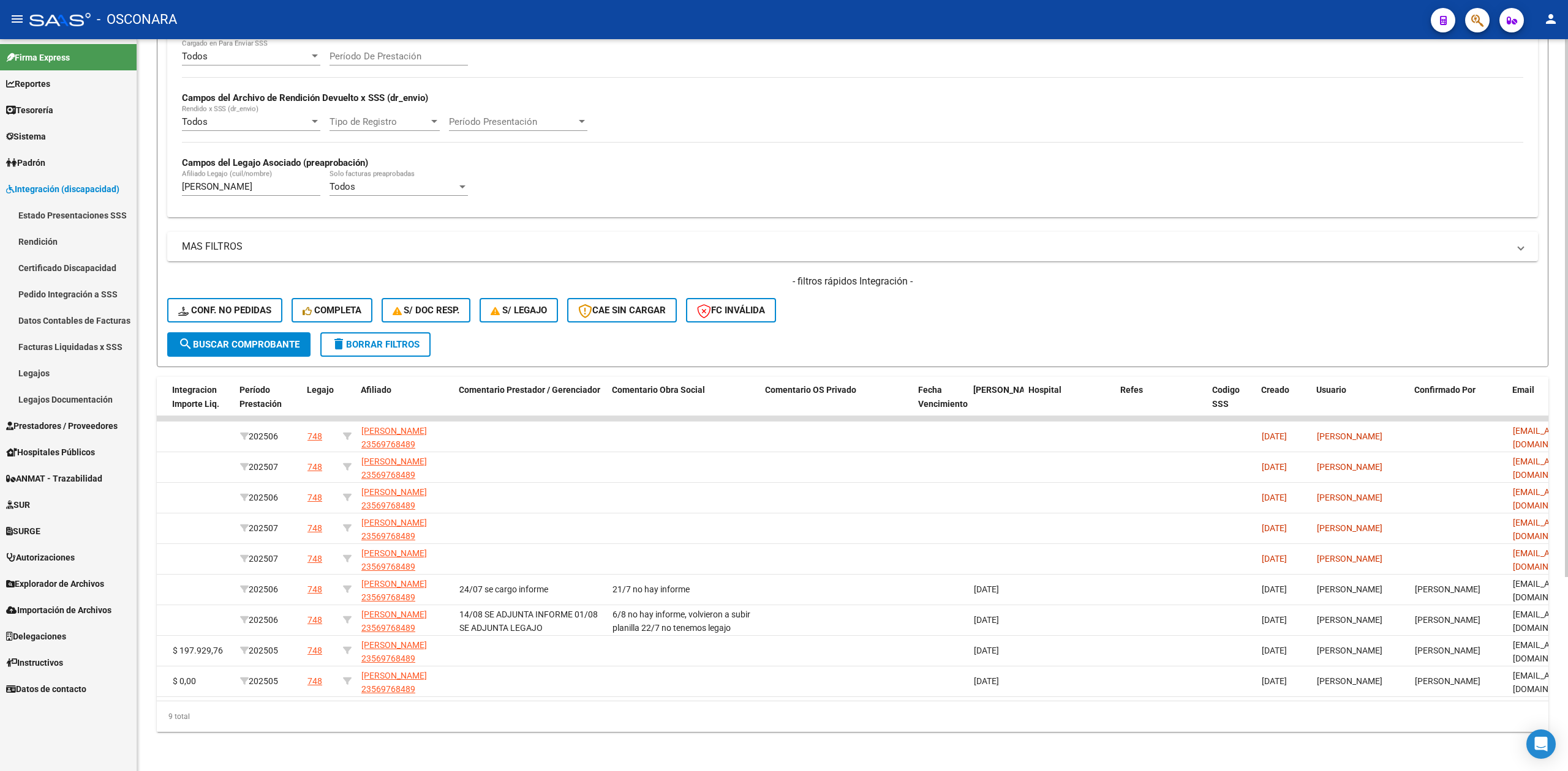
click at [981, 321] on form "Filtros Id Area Area Seleccionar Gerenciador Seleccionar Gerenciador Todos Conf…" at bounding box center [852, 130] width 1391 height 474
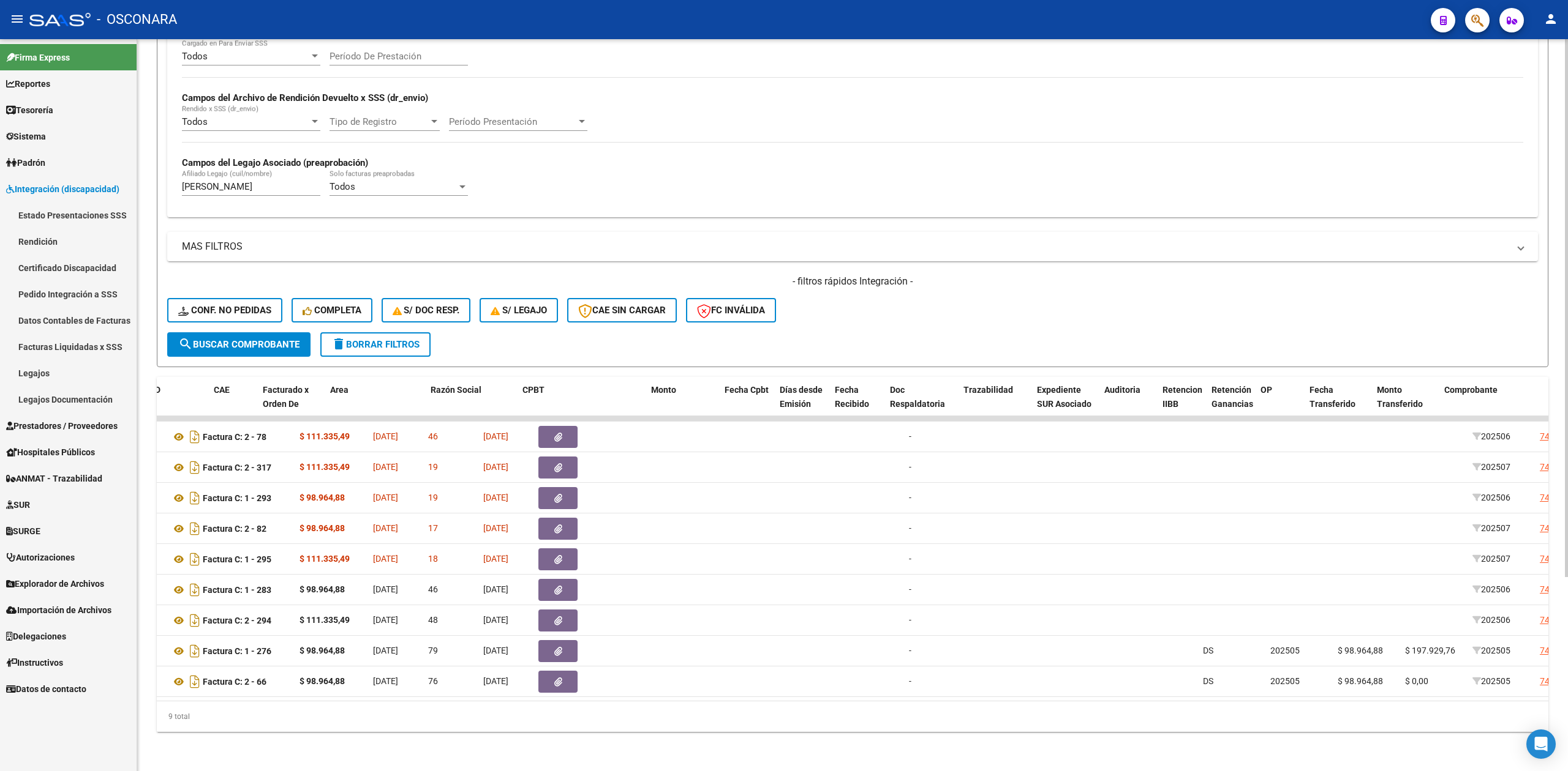
scroll to position [0, 0]
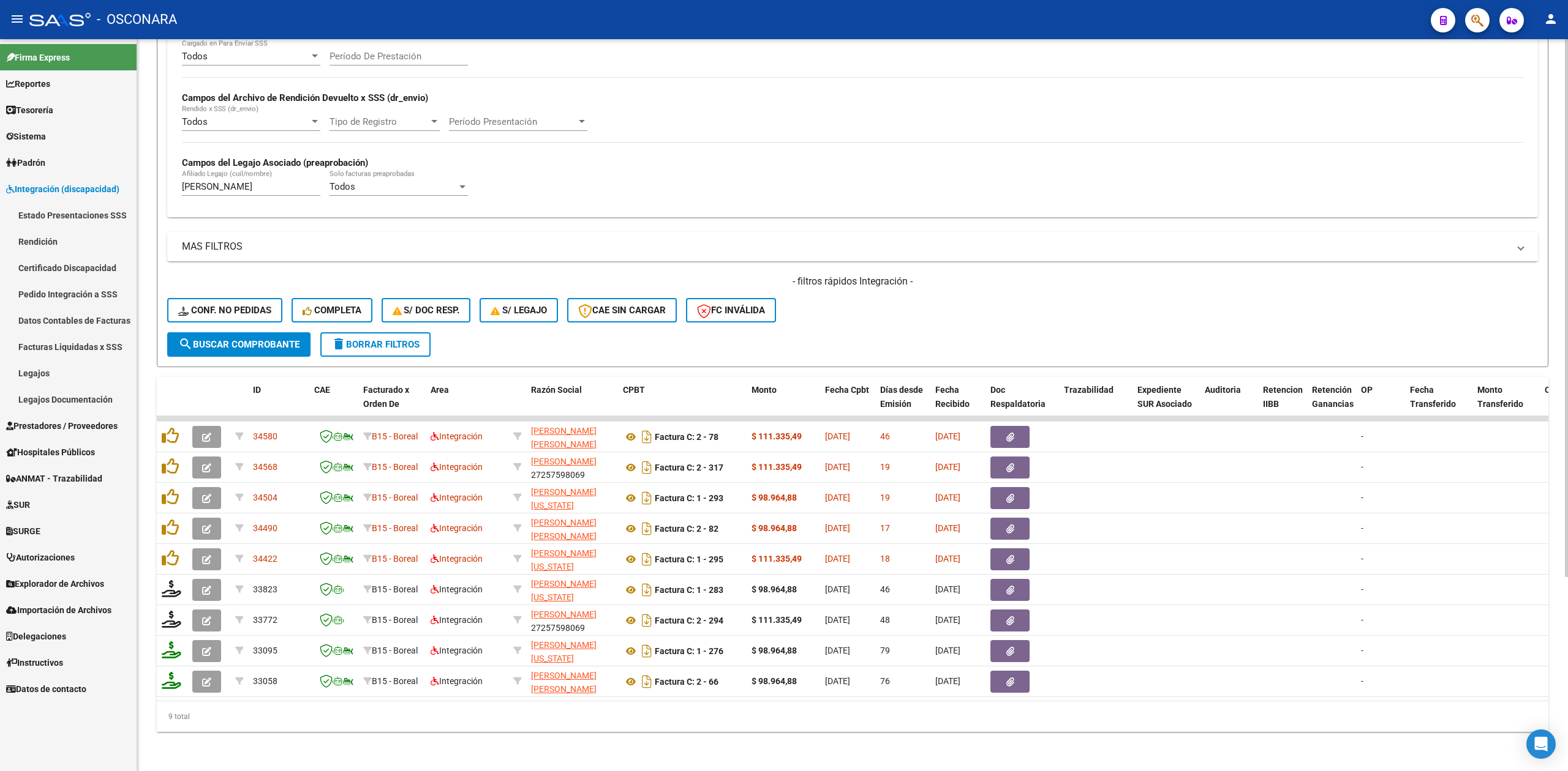
click at [918, 297] on div "- filtros rápidos Integración - Conf. no pedidas Completa S/ Doc Resp. S/ legaj…" at bounding box center [852, 303] width 1370 height 57
drag, startPoint x: 784, startPoint y: 272, endPoint x: 927, endPoint y: 280, distance: 143.2
click at [929, 275] on h4 "- filtros rápidos Integración -" at bounding box center [852, 281] width 1370 height 14
